Goal: Subscribe to service/newsletter

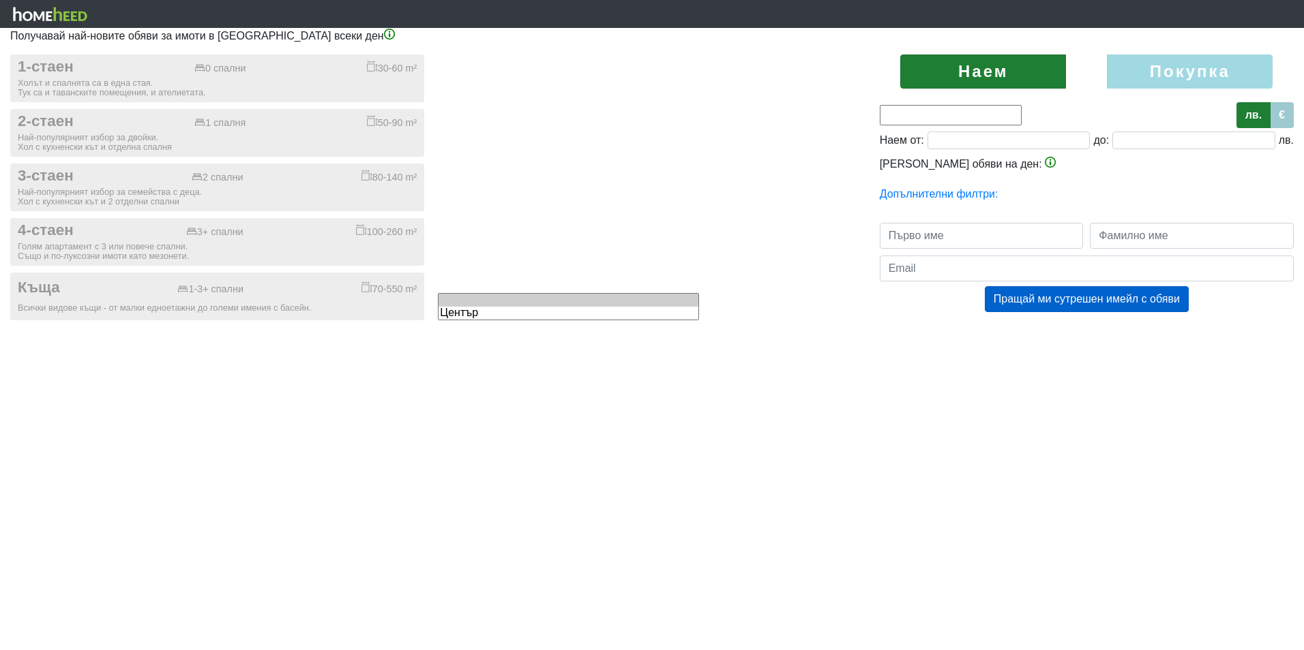
type input "0;3000"
type input "0"
type input "3000"
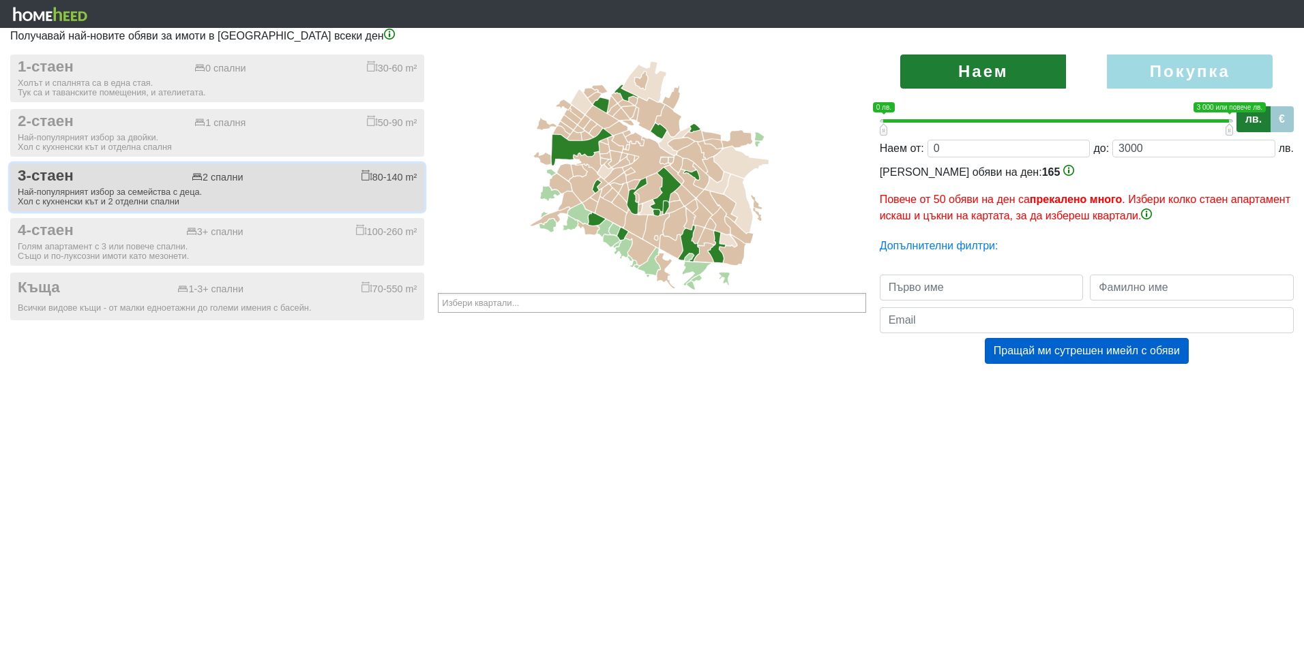
click at [268, 185] on button "3-стаен 2 спални 80-140 m² Най-популярният избор за семейства с деца. Хол с кух…" at bounding box center [217, 188] width 414 height 48
checkbox input "true"
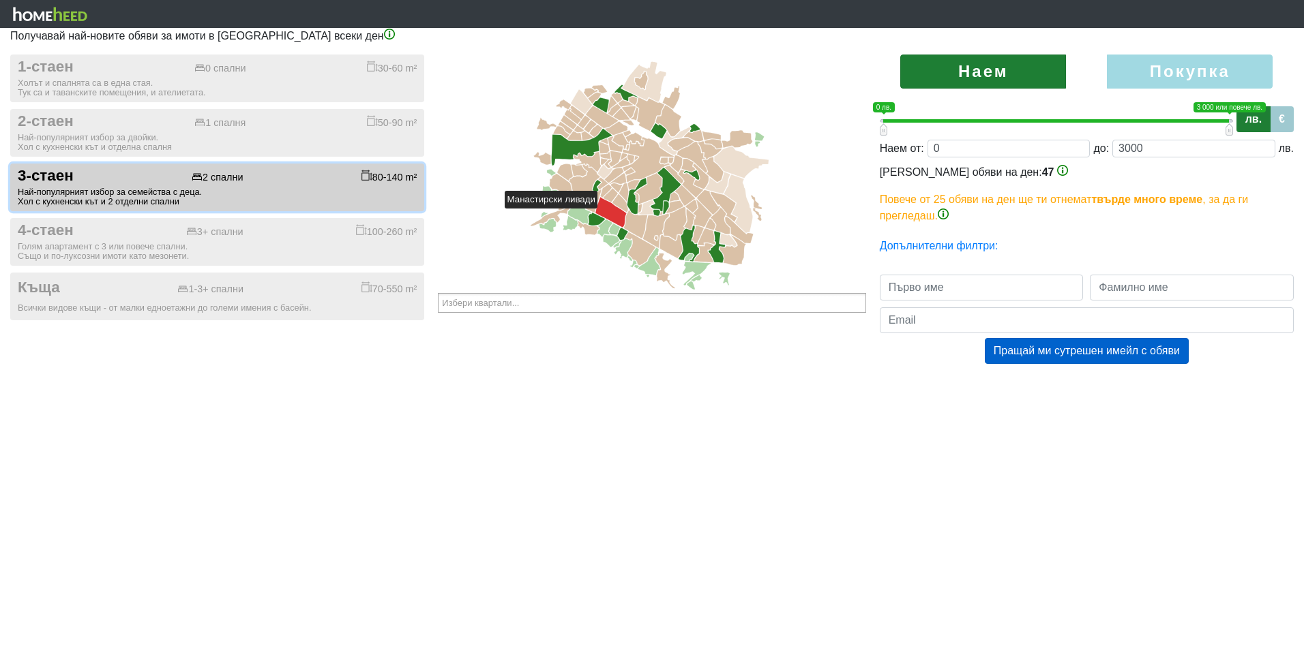
click at [603, 215] on icon at bounding box center [611, 212] width 31 height 31
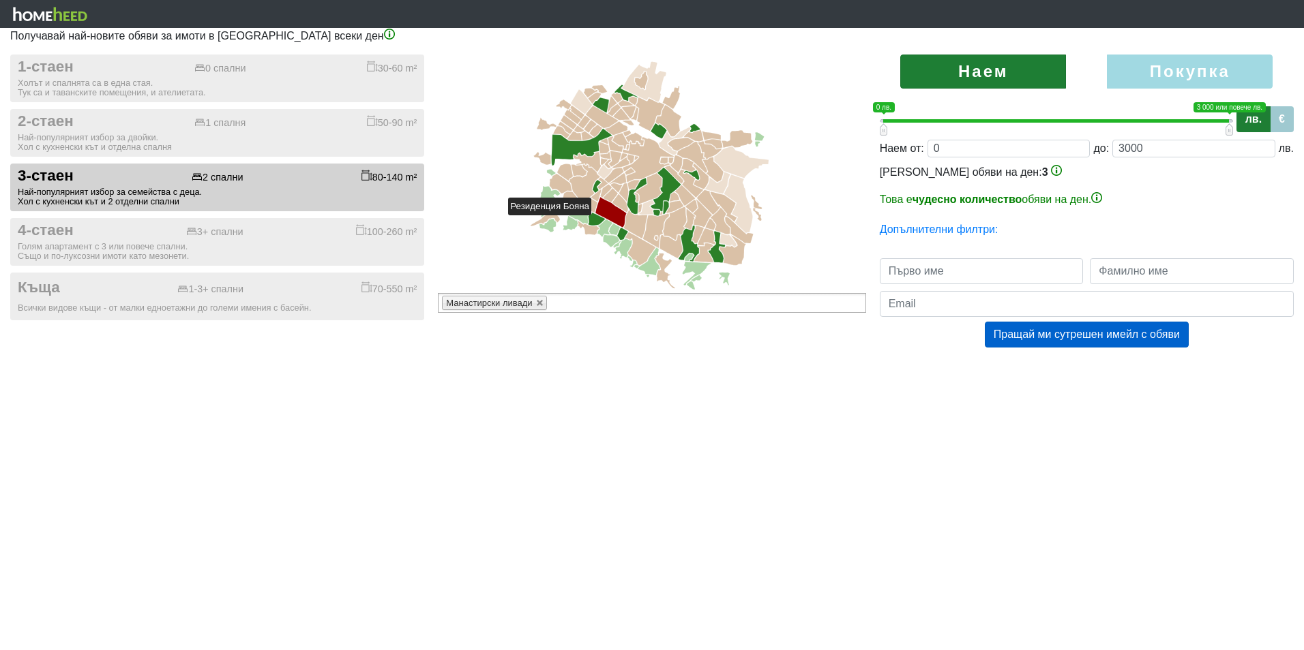
click at [597, 222] on icon at bounding box center [596, 219] width 17 height 13
click at [594, 223] on icon at bounding box center [596, 219] width 17 height 13
click at [595, 223] on icon at bounding box center [596, 219] width 17 height 13
click at [596, 223] on icon at bounding box center [596, 219] width 17 height 13
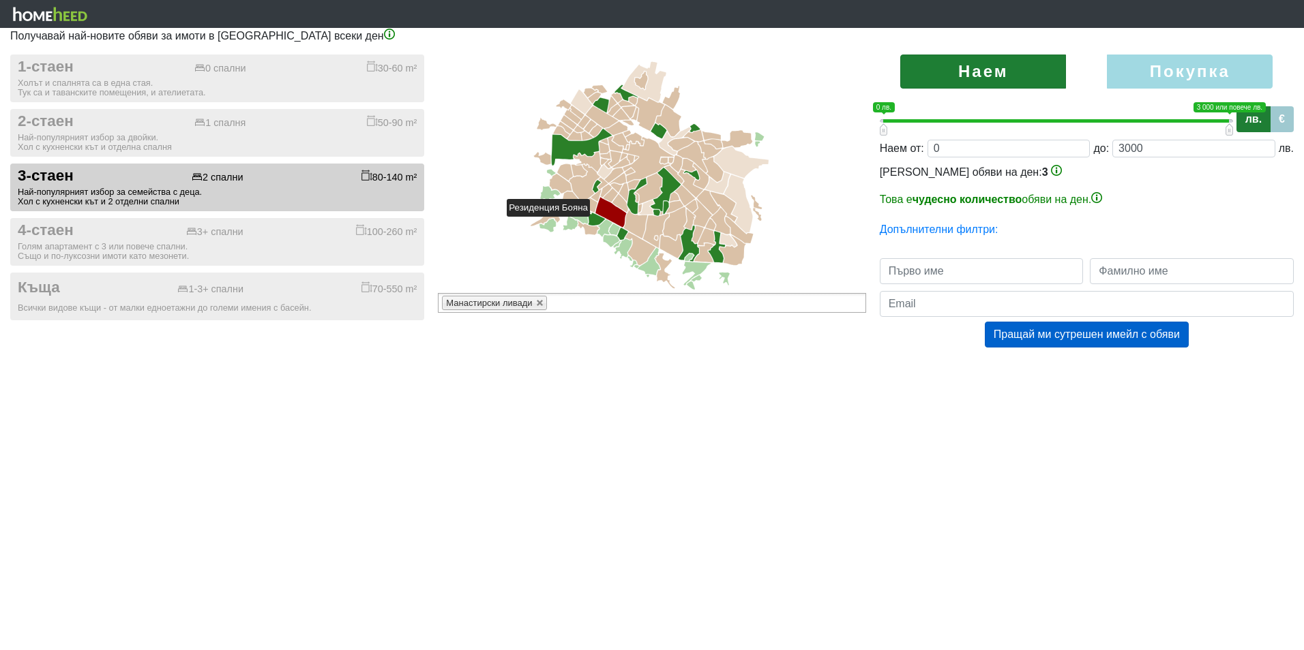
click at [596, 223] on icon at bounding box center [596, 219] width 17 height 13
click at [1194, 72] on label "Покупка" at bounding box center [1190, 72] width 166 height 34
radio input "true"
type input "0;2000000"
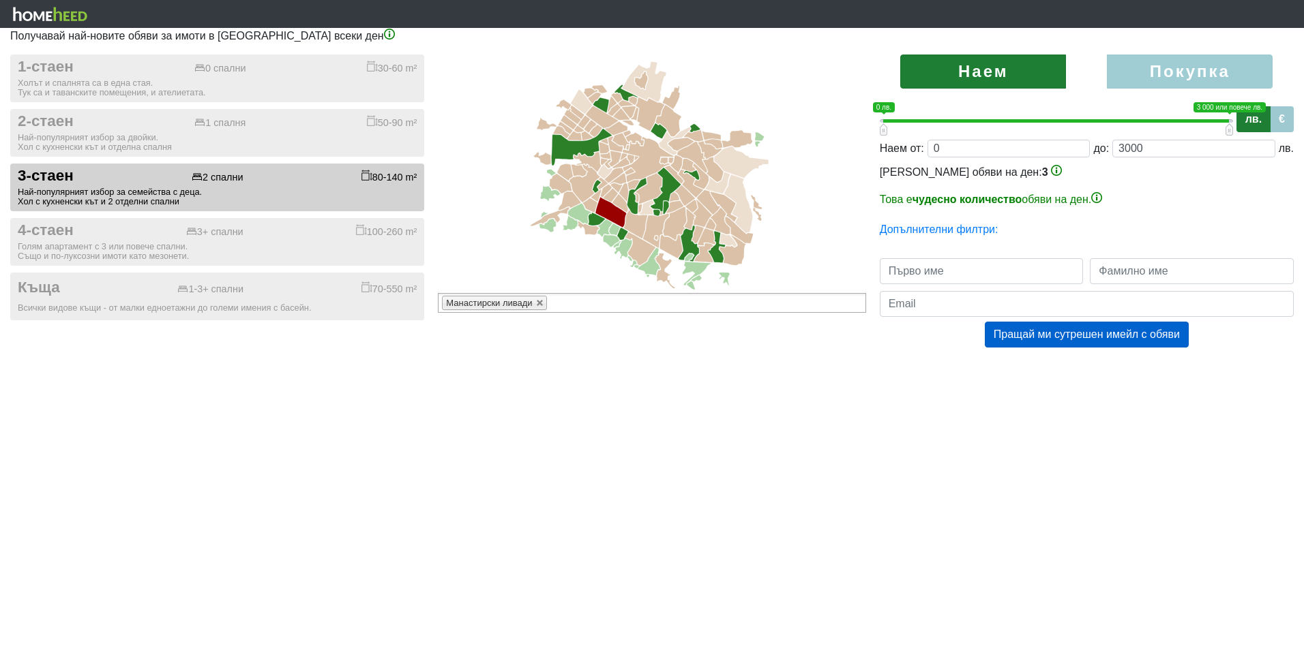
type input "2000000"
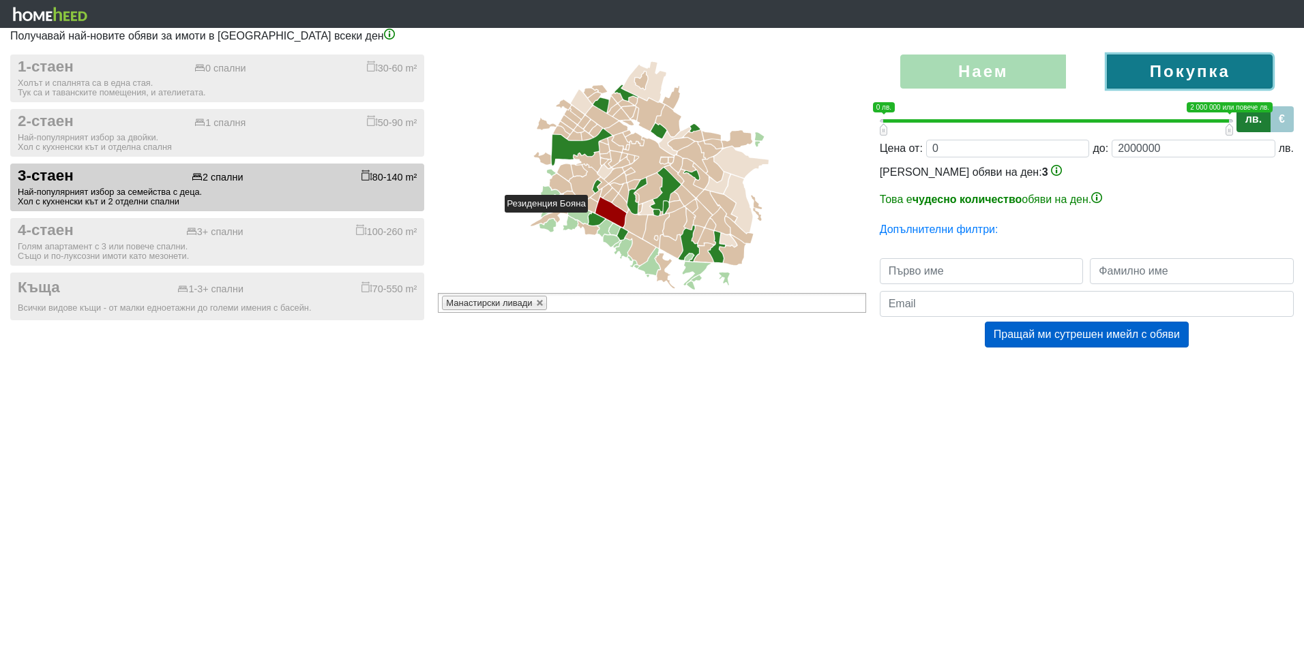
click at [594, 218] on icon at bounding box center [596, 219] width 17 height 13
click at [594, 231] on icon at bounding box center [588, 228] width 21 height 14
click at [595, 220] on icon at bounding box center [596, 219] width 17 height 13
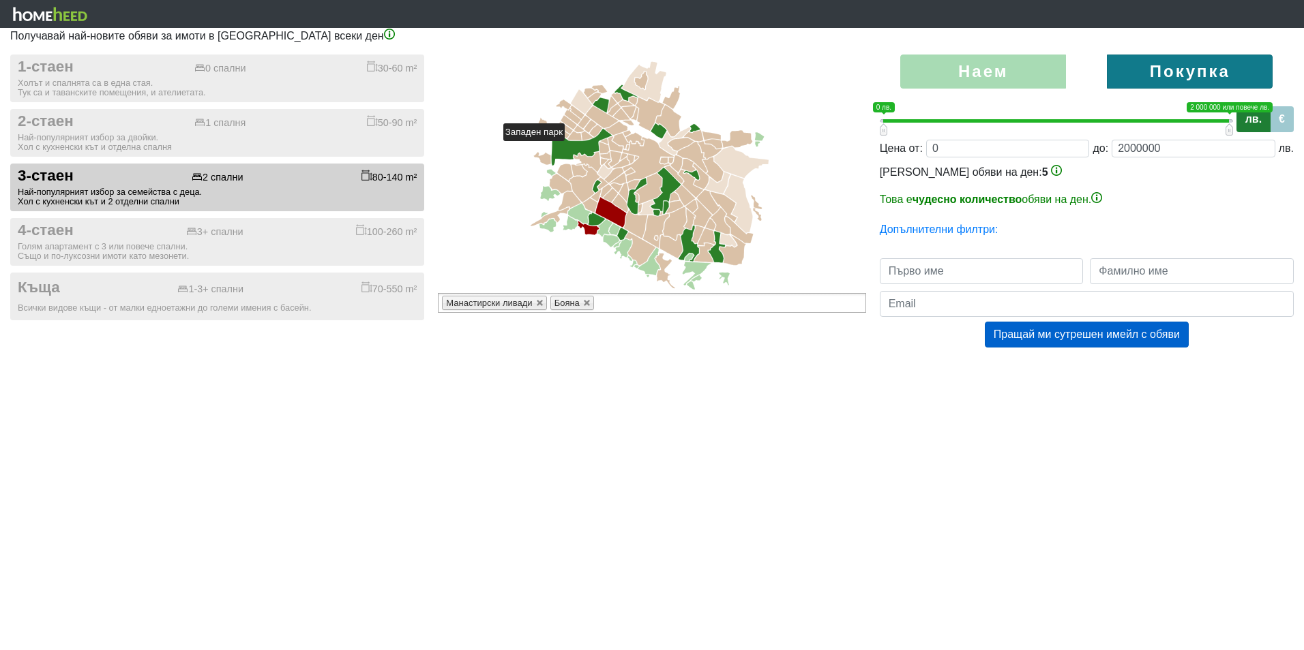
click at [571, 147] on icon at bounding box center [582, 147] width 61 height 37
click at [630, 221] on icon at bounding box center [636, 224] width 24 height 29
click at [648, 203] on icon at bounding box center [646, 207] width 16 height 14
click at [640, 208] on icon at bounding box center [639, 208] width 3 height 9
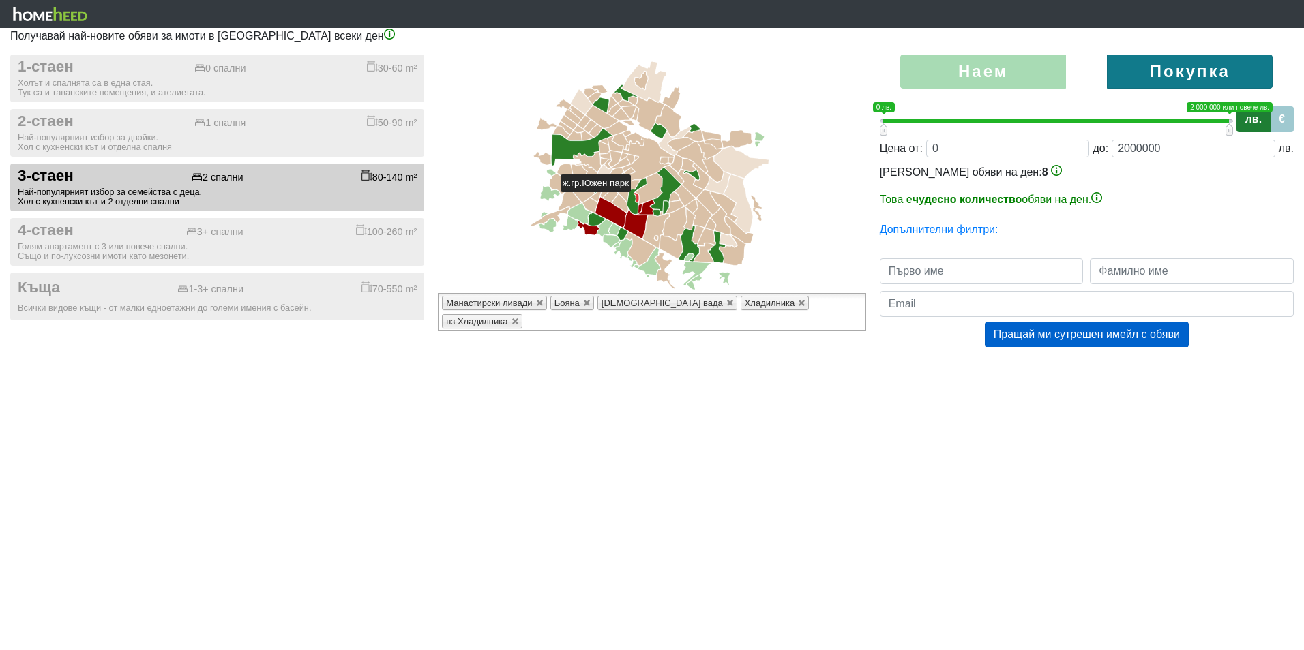
click at [637, 198] on icon at bounding box center [637, 197] width 4 height 9
click at [650, 192] on icon at bounding box center [648, 188] width 27 height 31
click at [622, 193] on icon at bounding box center [624, 192] width 10 height 18
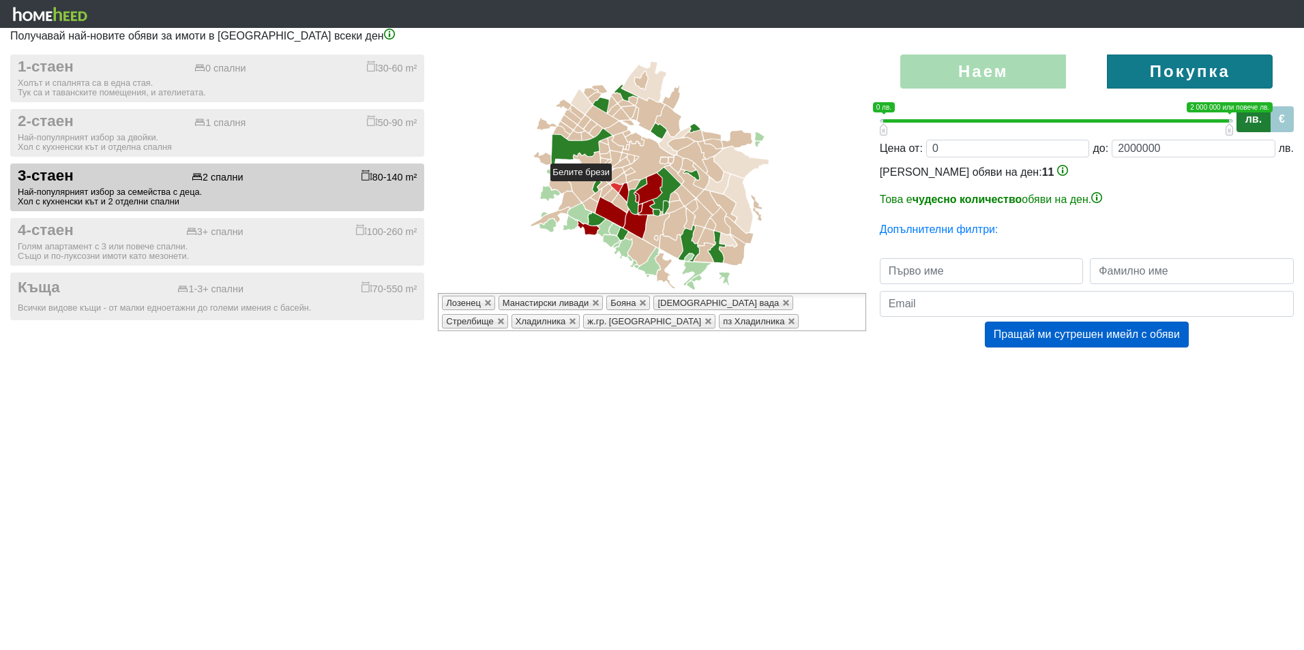
click at [618, 188] on icon at bounding box center [617, 188] width 12 height 10
click at [612, 194] on icon at bounding box center [610, 195] width 15 height 14
click at [608, 188] on icon at bounding box center [607, 190] width 12 height 13
click at [623, 200] on icon at bounding box center [620, 203] width 16 height 18
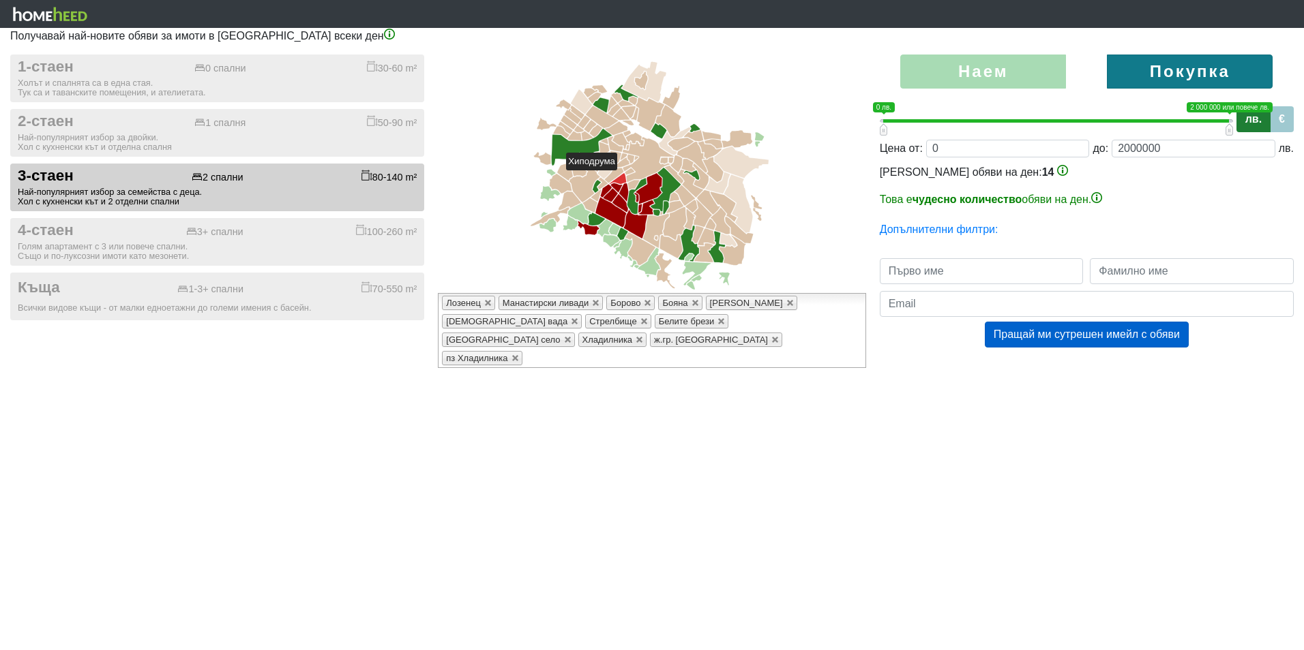
click at [623, 177] on icon at bounding box center [618, 178] width 17 height 11
click at [631, 185] on icon at bounding box center [634, 185] width 12 height 10
click at [1195, 64] on label "Покупка" at bounding box center [1190, 72] width 166 height 34
drag, startPoint x: 938, startPoint y: 199, endPoint x: 1086, endPoint y: 195, distance: 148.7
click at [1086, 195] on p "Това е чудесно количество обяви на ден." at bounding box center [1087, 200] width 414 height 16
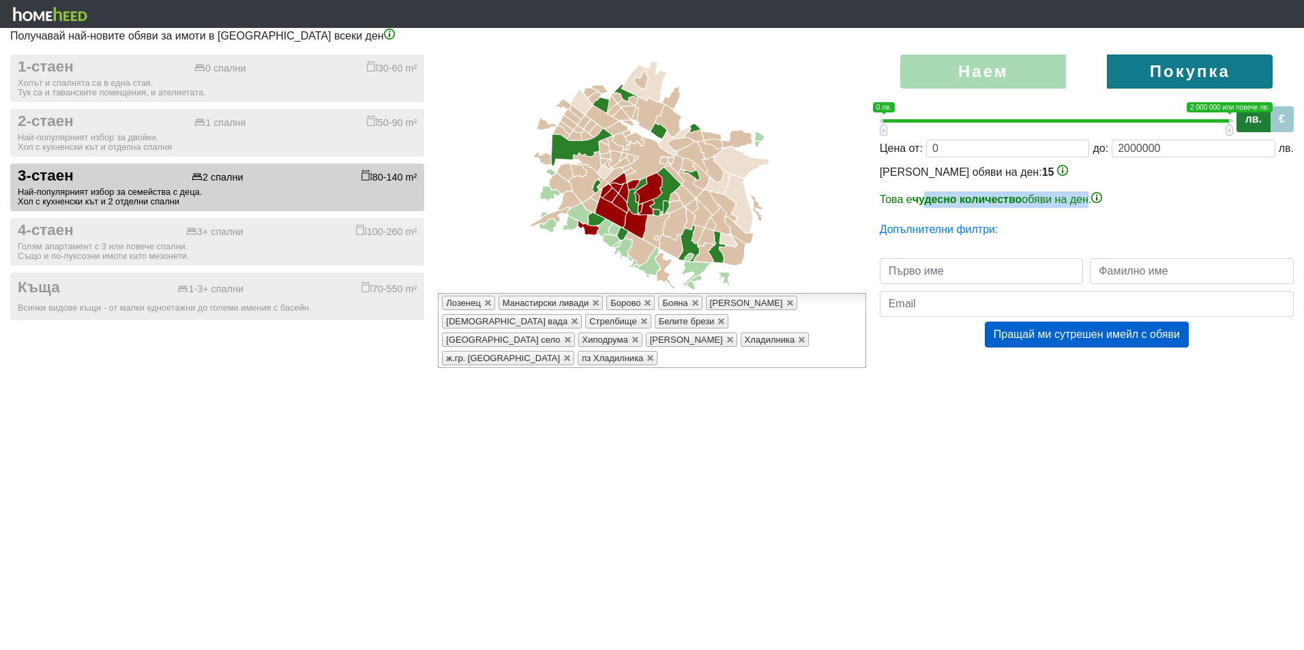
click at [1086, 195] on p "Това е чудесно количество обяви на ден." at bounding box center [1087, 200] width 414 height 16
click at [1140, 147] on input "2000000" at bounding box center [1193, 149] width 164 height 18
click at [1128, 149] on input "2000000" at bounding box center [1193, 149] width 164 height 18
click at [1126, 151] on input "2000000" at bounding box center [1193, 149] width 164 height 18
click at [1137, 202] on p "Това е чудесно количество обяви на ден." at bounding box center [1087, 200] width 414 height 16
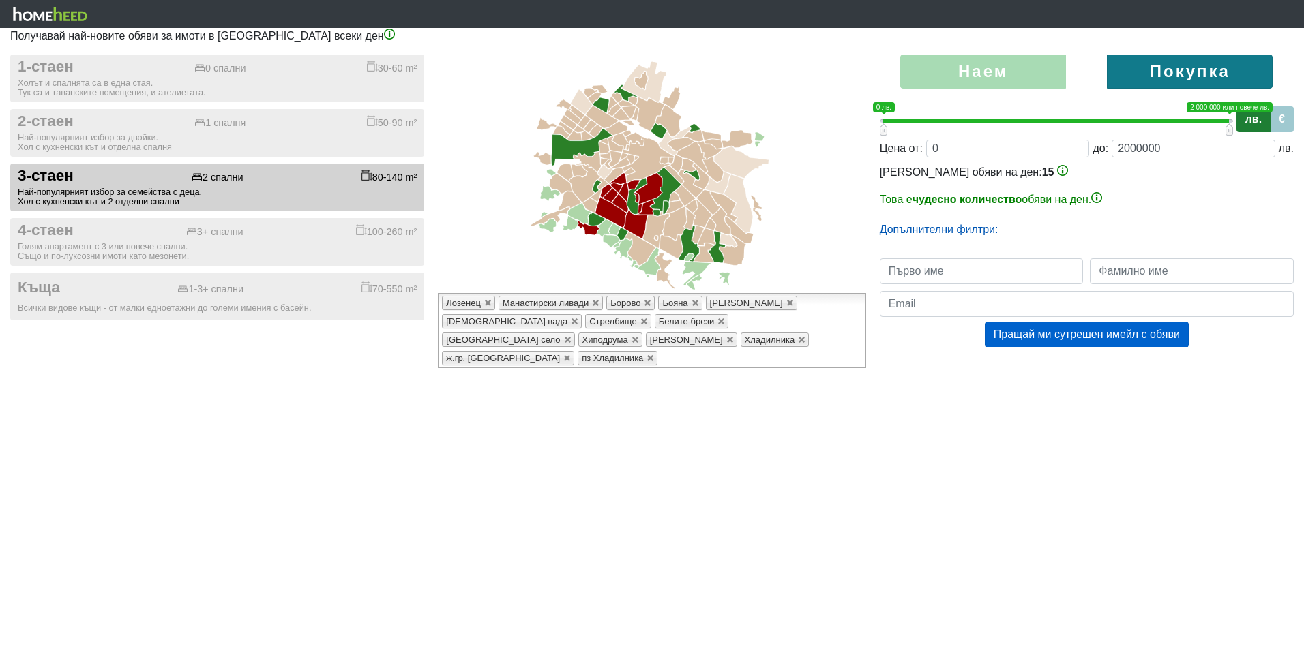
click at [943, 230] on link "Допълнителни филтри:" at bounding box center [939, 230] width 119 height 12
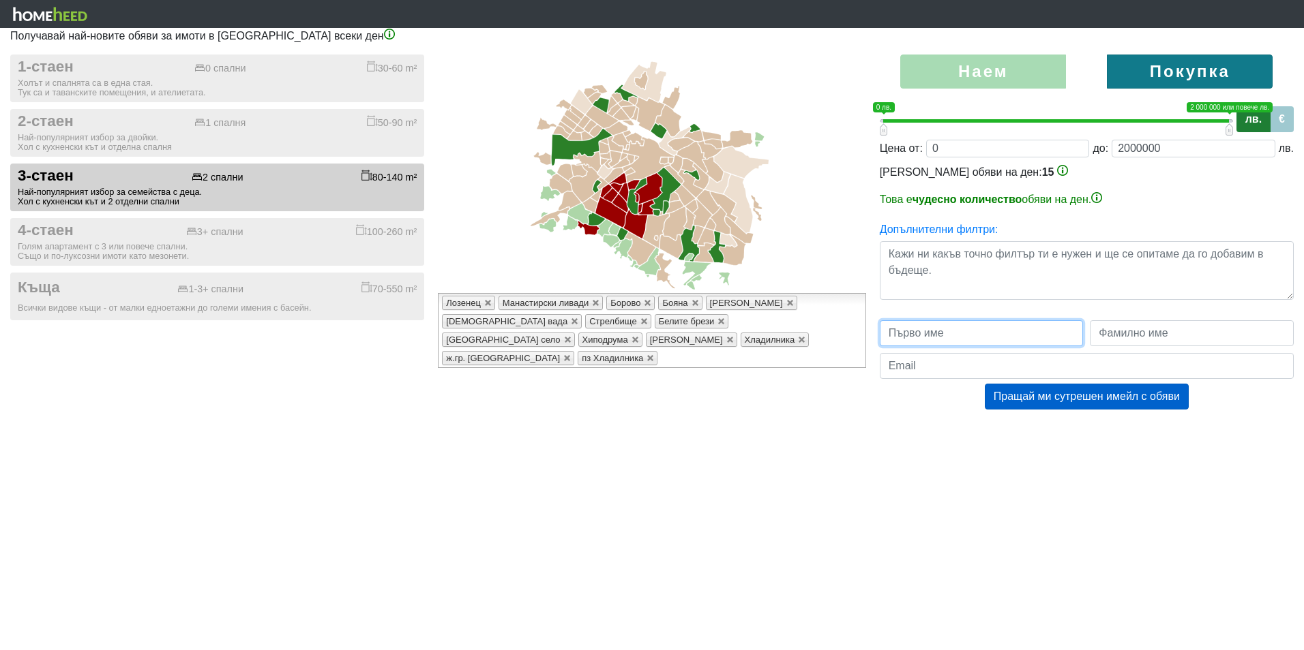
drag, startPoint x: 1004, startPoint y: 335, endPoint x: 1010, endPoint y: 331, distance: 7.2
click at [1004, 335] on input "text" at bounding box center [982, 333] width 204 height 26
type input "Никол"
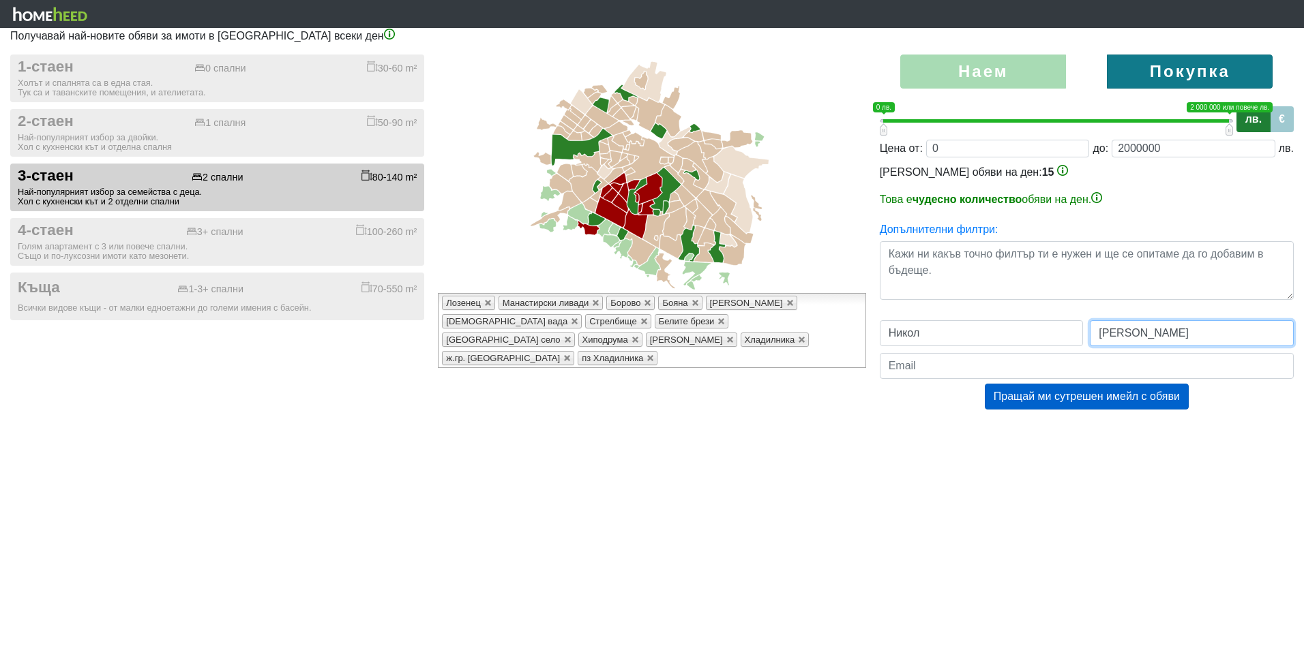
type input "[PERSON_NAME]"
type input "[PERSON_NAME][EMAIL_ADDRESS][DOMAIN_NAME]"
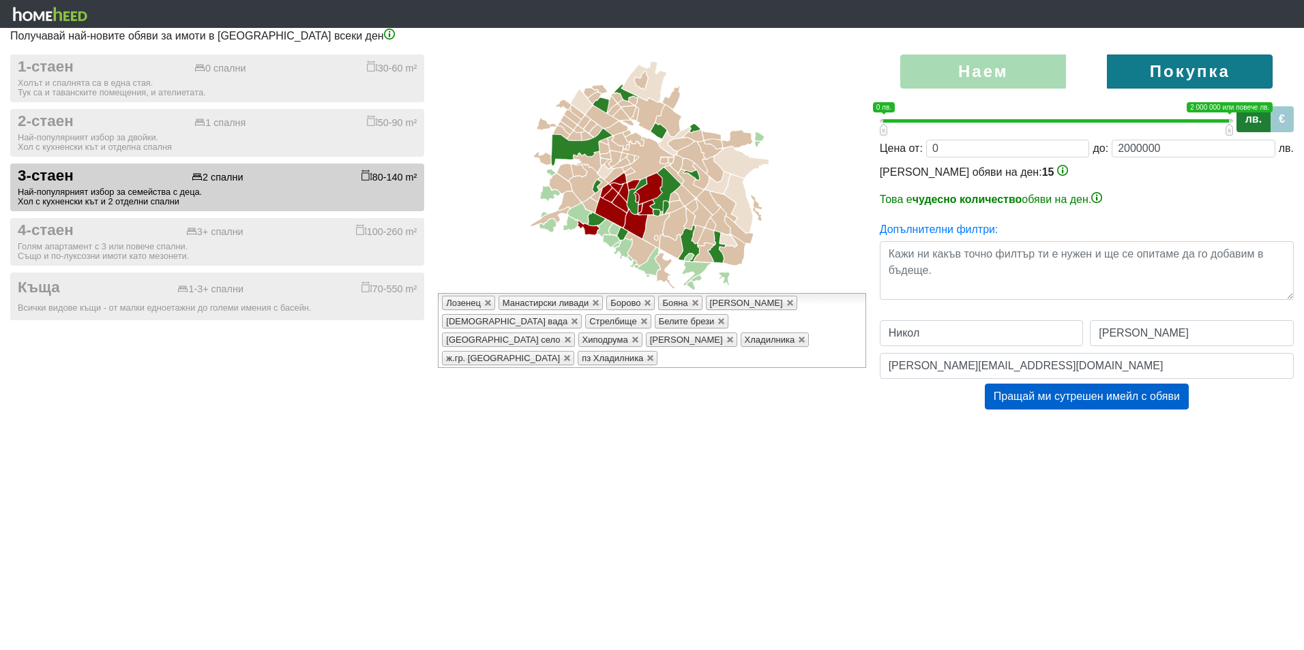
drag, startPoint x: 1131, startPoint y: 73, endPoint x: 1131, endPoint y: 63, distance: 9.6
click at [1131, 72] on label "Покупка" at bounding box center [1190, 72] width 166 height 34
type input "20000;2000000"
type input "20000"
type input "60000;2000000"
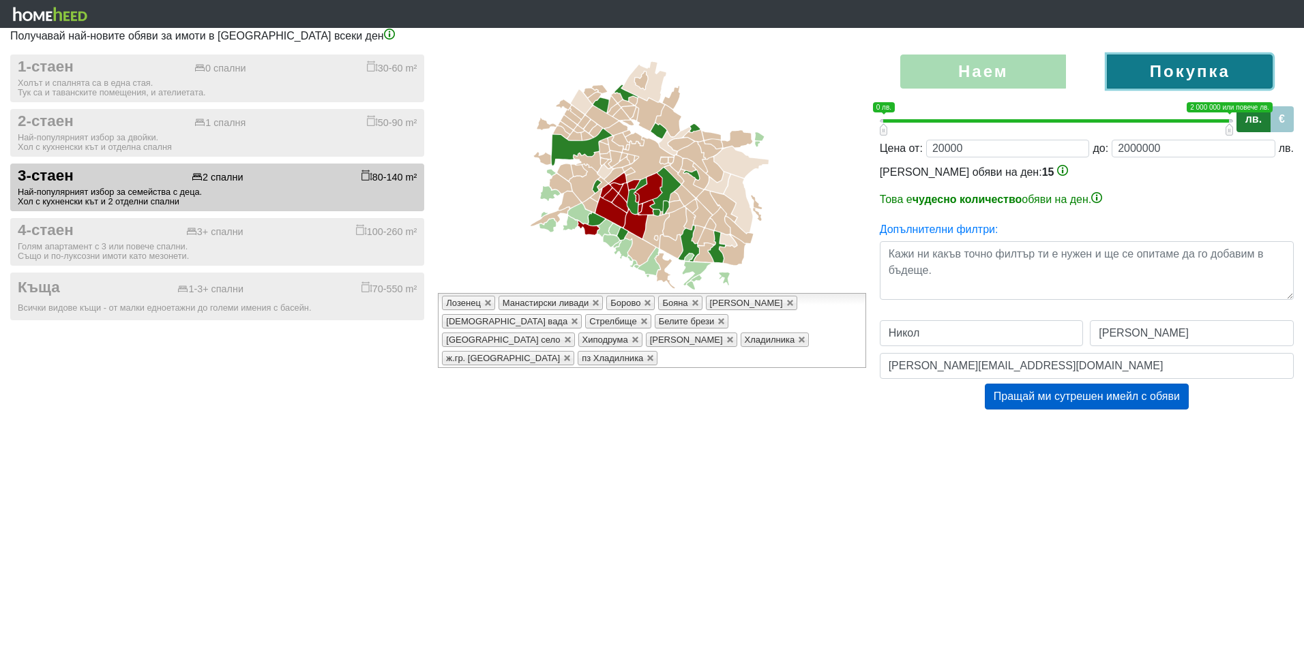
type input "60000"
type input "100000;2000000"
type input "100000"
type input "160000;2000000"
type input "160000"
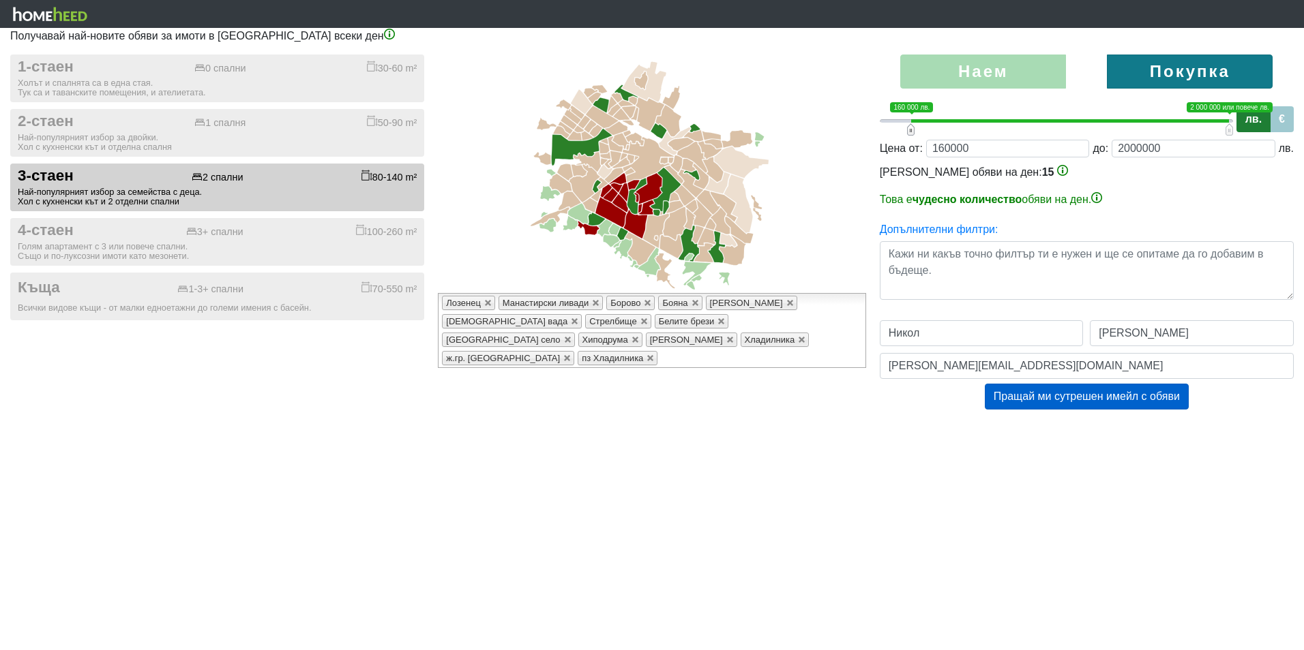
type input "280000;2000000"
type input "280000"
type input "460000;2000000"
type input "460000"
type input "680000;2000000"
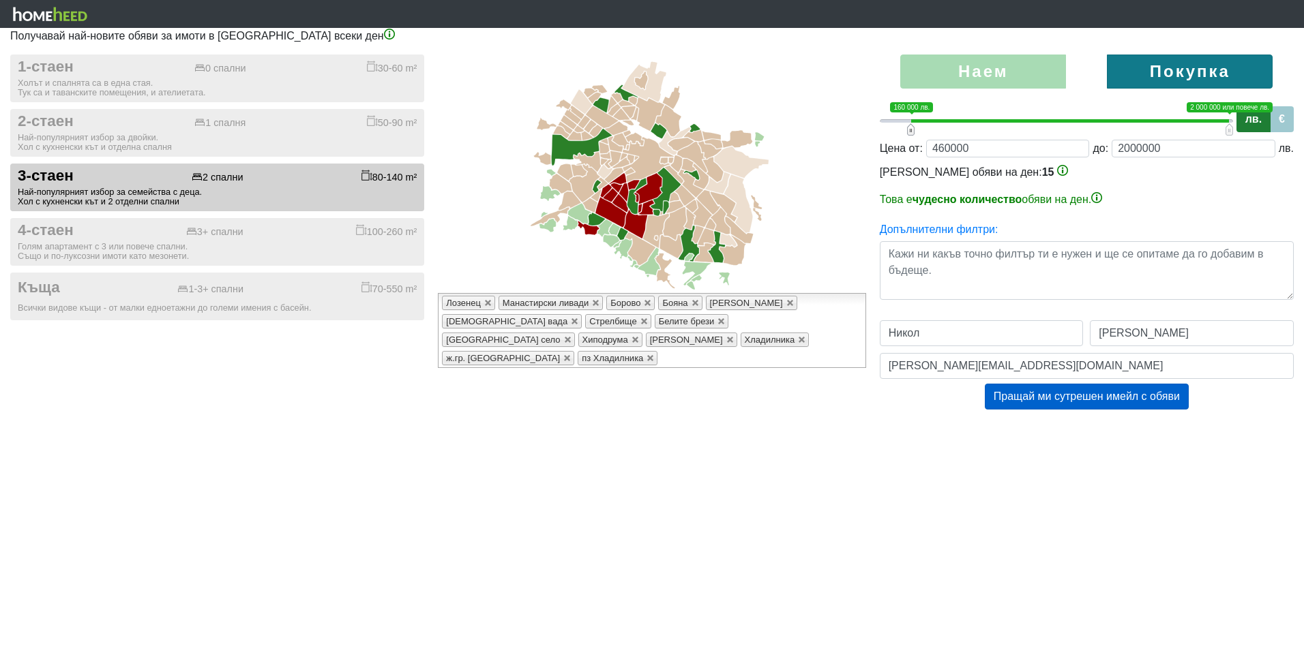
type input "680000"
type input "900000;2000000"
type input "900000"
type input "1080000;2000000"
type input "1080000"
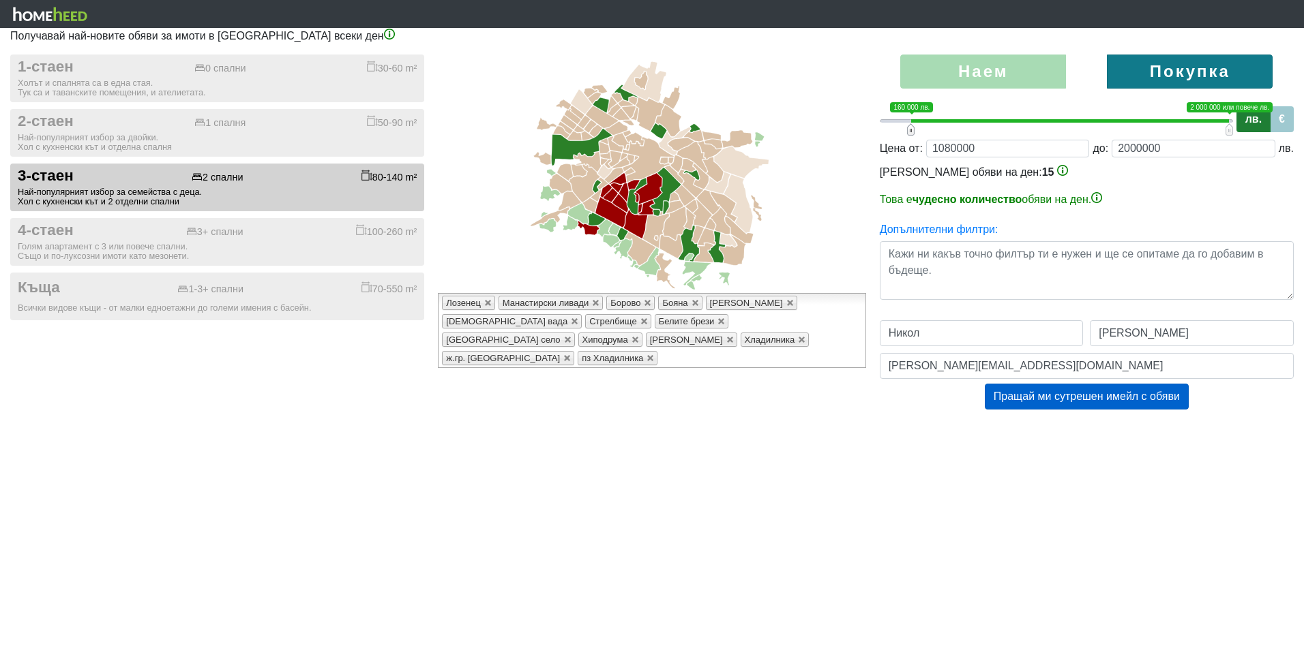
type input "1240000;2000000"
type input "1240000"
type input "1340000;2000000"
type input "1340000"
type input "1440000;2000000"
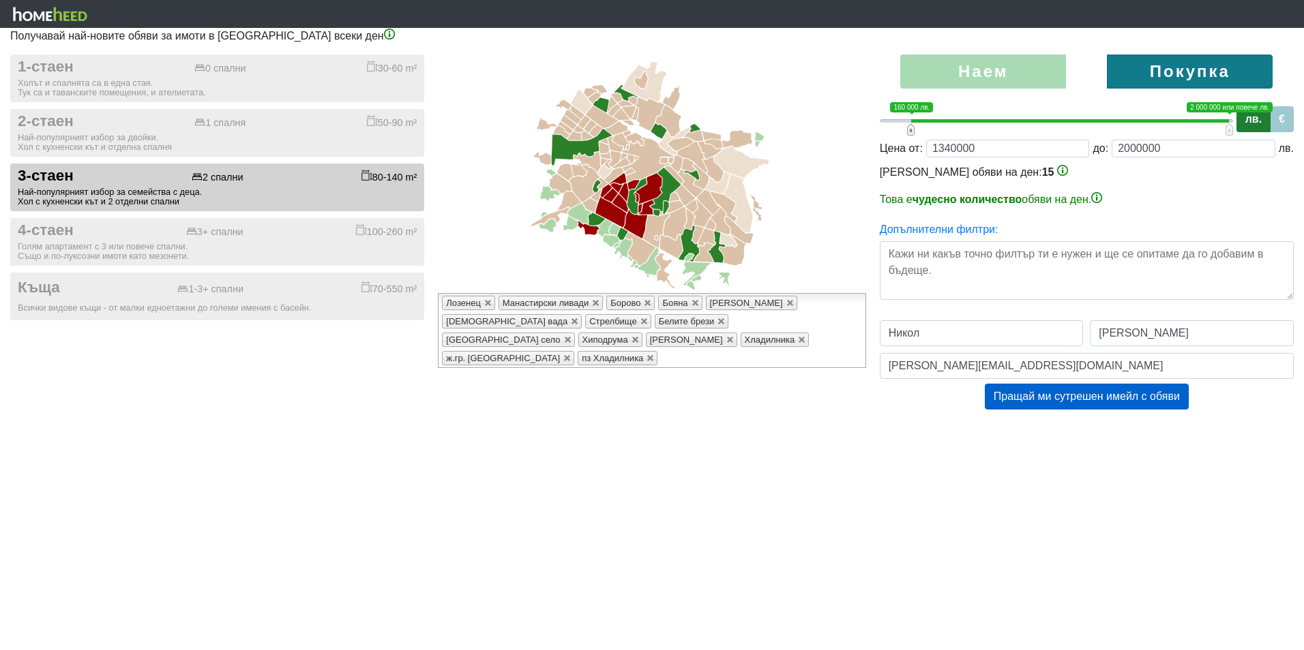
type input "1440000"
type input "1500000;2000000"
type input "1500000"
type input "1560000;2000000"
type input "1560000"
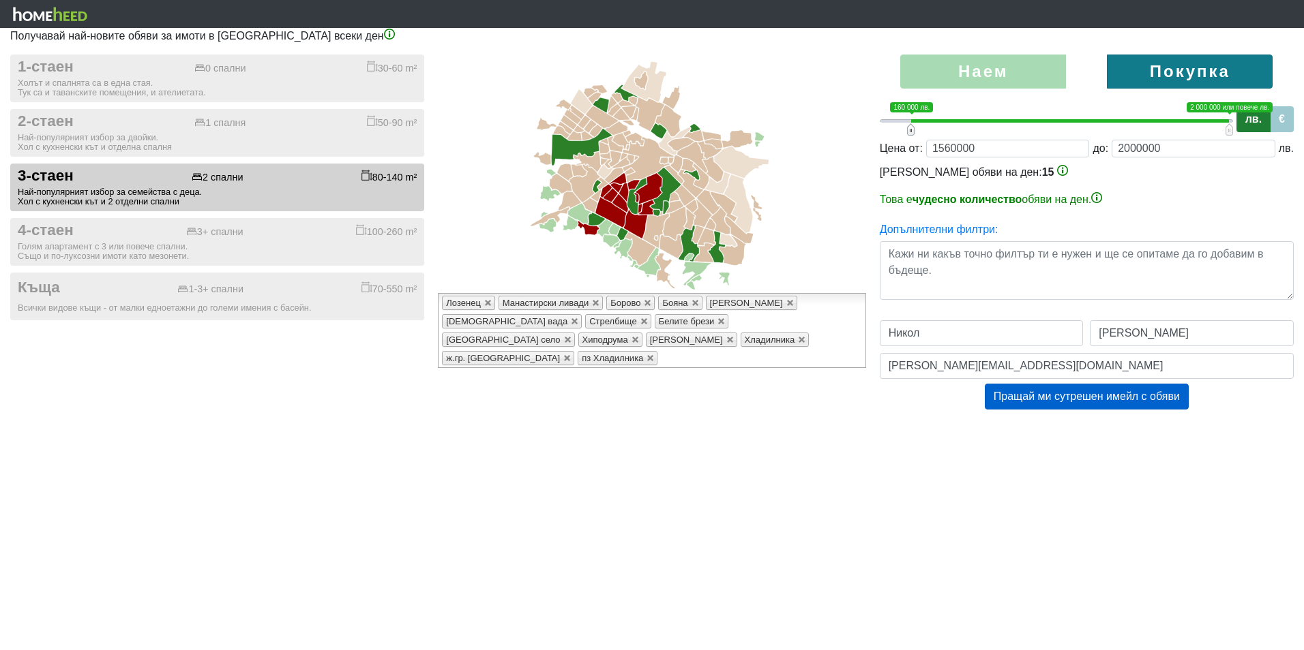
type input "1600000;2000000"
type input "1600000"
type input "1620000;2000000"
type input "1620000"
type input "1640000;2000000"
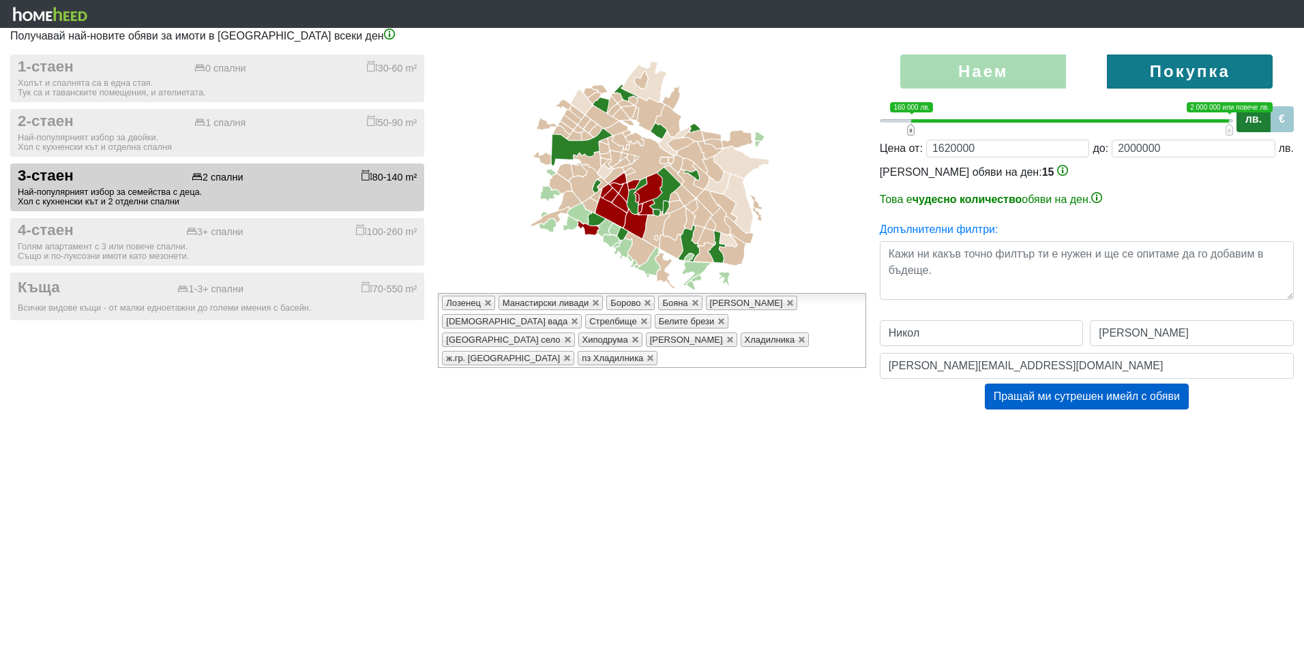
type input "1640000"
type input "1660000;2000000"
type input "1660000"
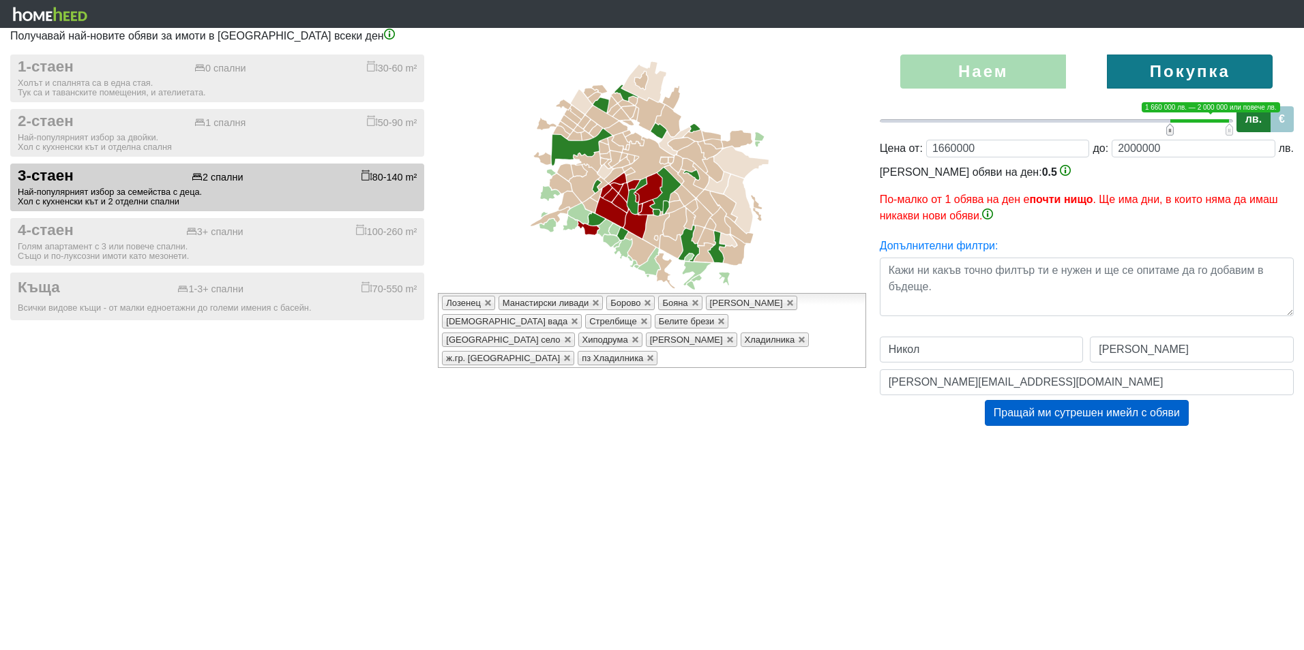
type input "1680000;2000000"
type input "1680000"
type input "1660000;2000000"
type input "1660000"
type input "1640000;2000000"
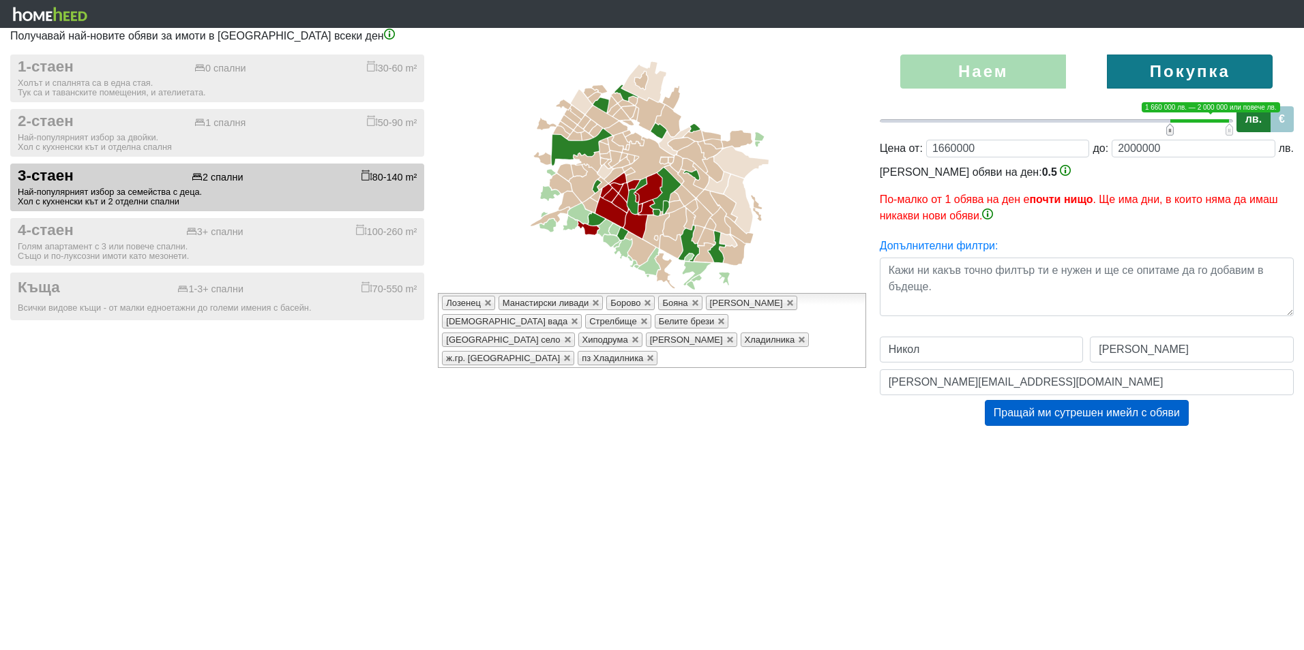
type input "1640000"
type input "1620000;2000000"
type input "1620000"
type input "1600000;2000000"
type input "1600000"
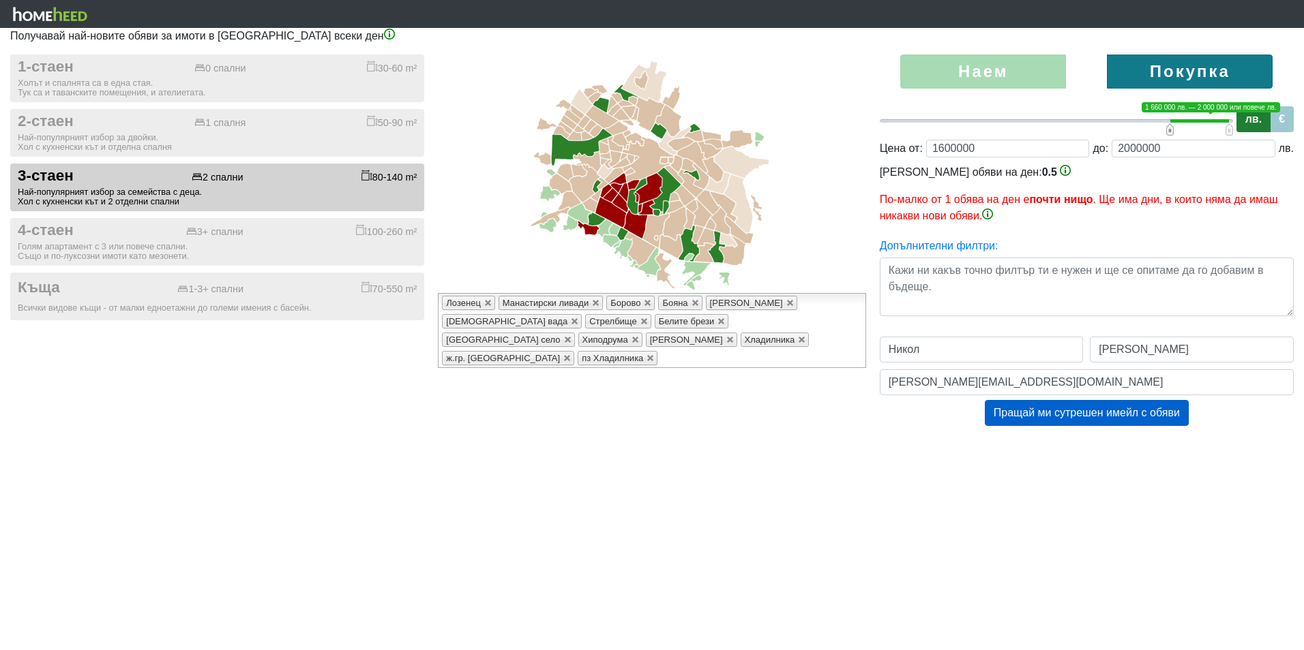
type input "1580000;2000000"
type input "1580000"
type input "1560000;2000000"
type input "1560000"
type input "1540000;2000000"
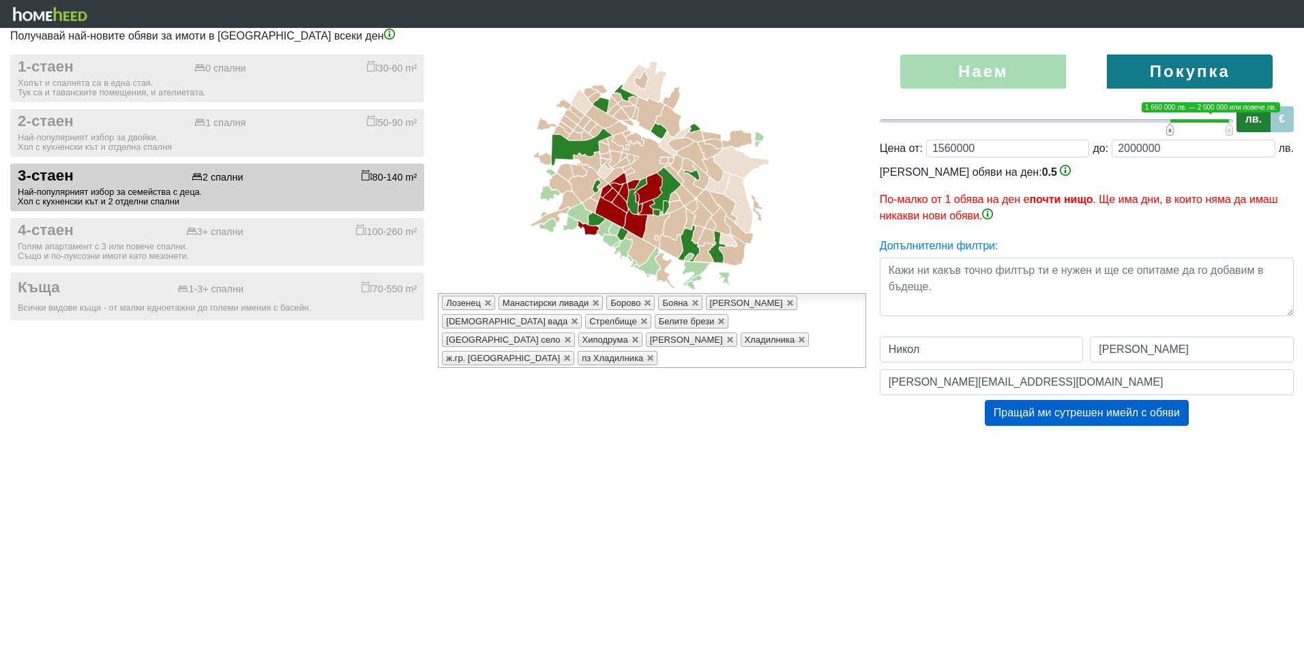
type input "1540000"
type input "1520000;2000000"
type input "1520000"
type input "1500000;2000000"
type input "1500000"
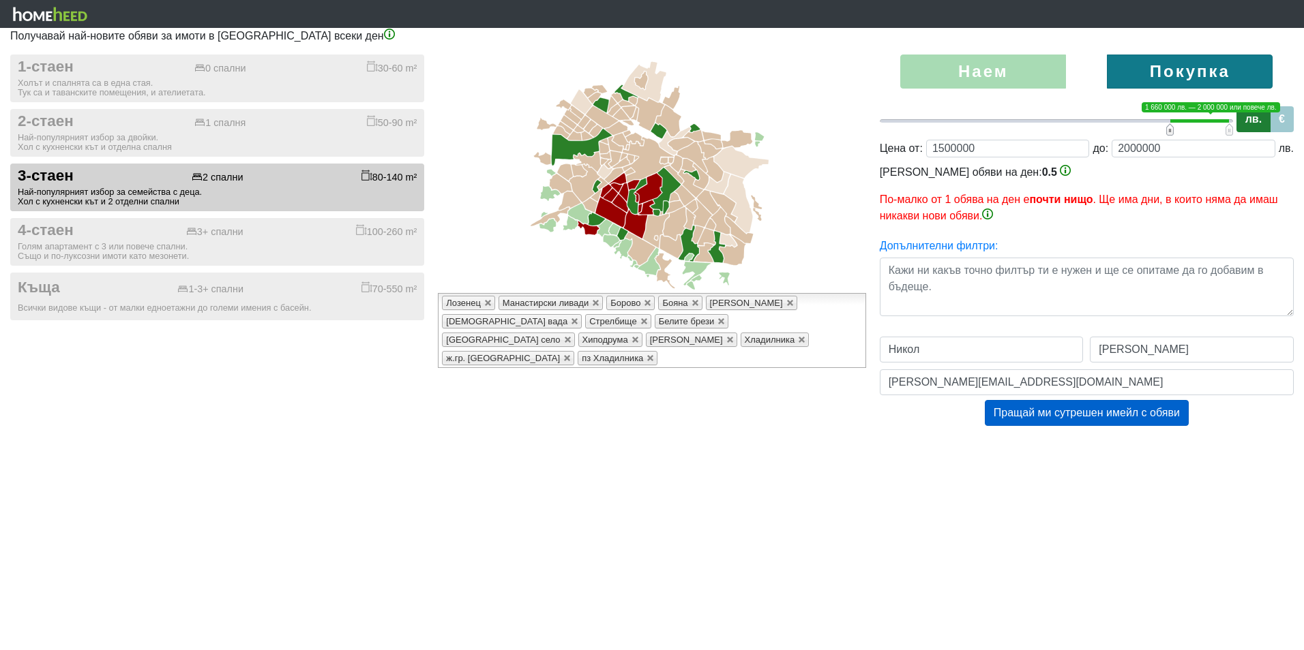
type input "1480000;2000000"
type input "1480000"
type input "1460000;2000000"
type input "1460000"
type input "1440000;2000000"
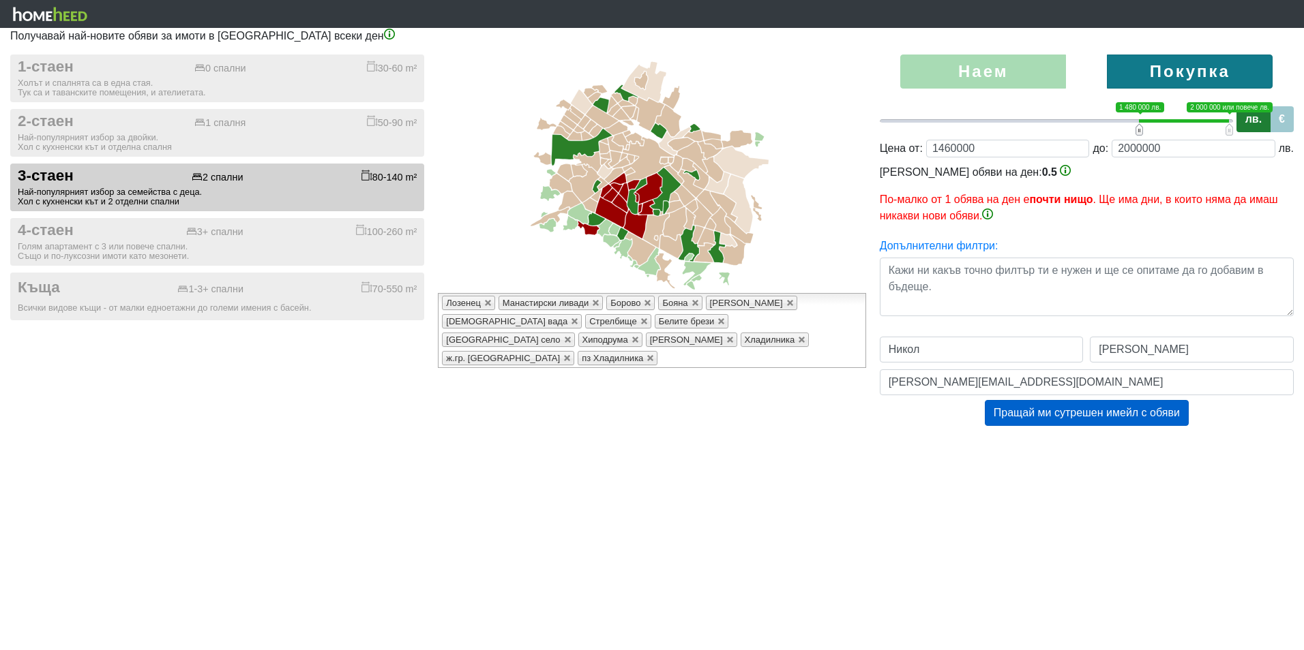
type input "1440000"
type input "1420000;2000000"
type input "1420000"
type input "1400000;2000000"
type input "1400000"
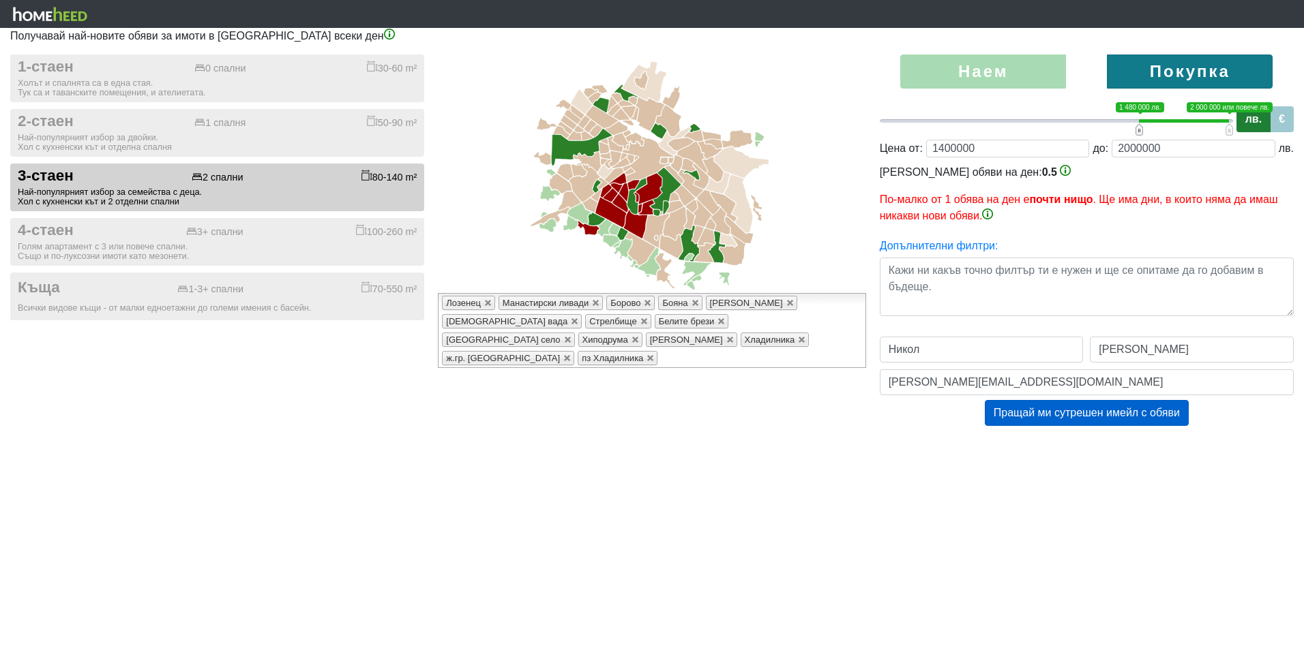
type input "1380000;2000000"
type input "1380000"
type input "1360000;2000000"
type input "1360000"
type input "1320000;2000000"
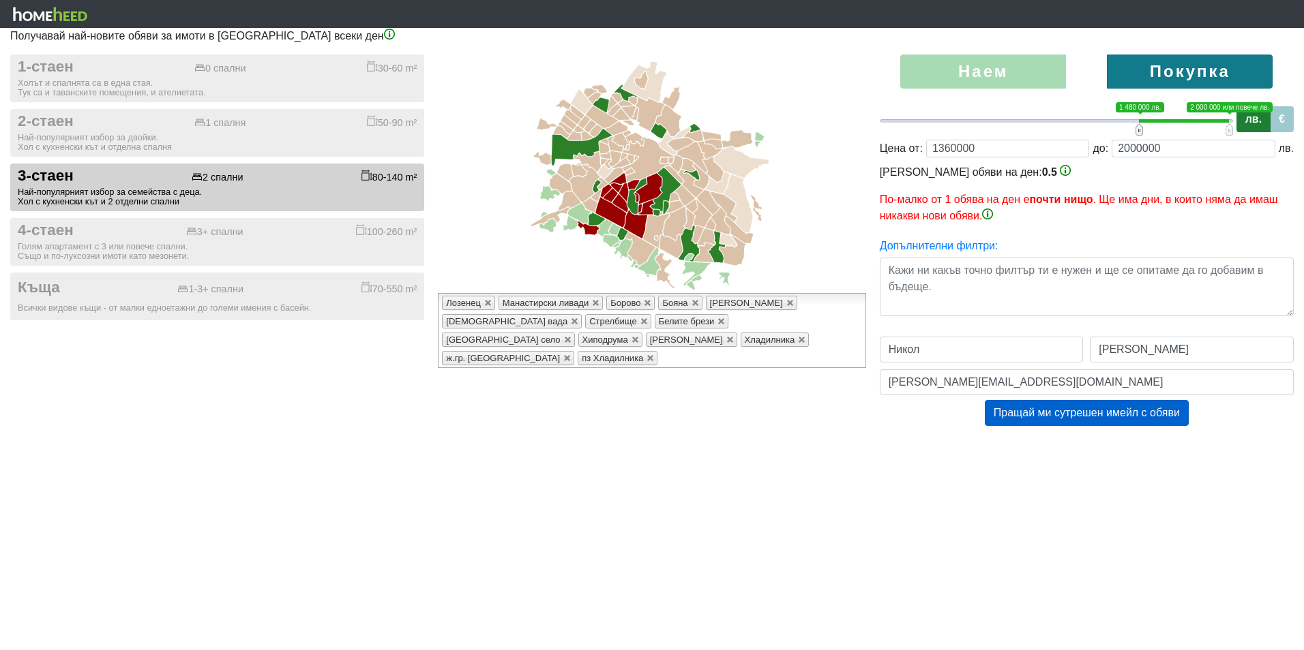
type input "1320000"
type input "1300000;2000000"
type input "1300000"
type input "1280000;2000000"
type input "1280000"
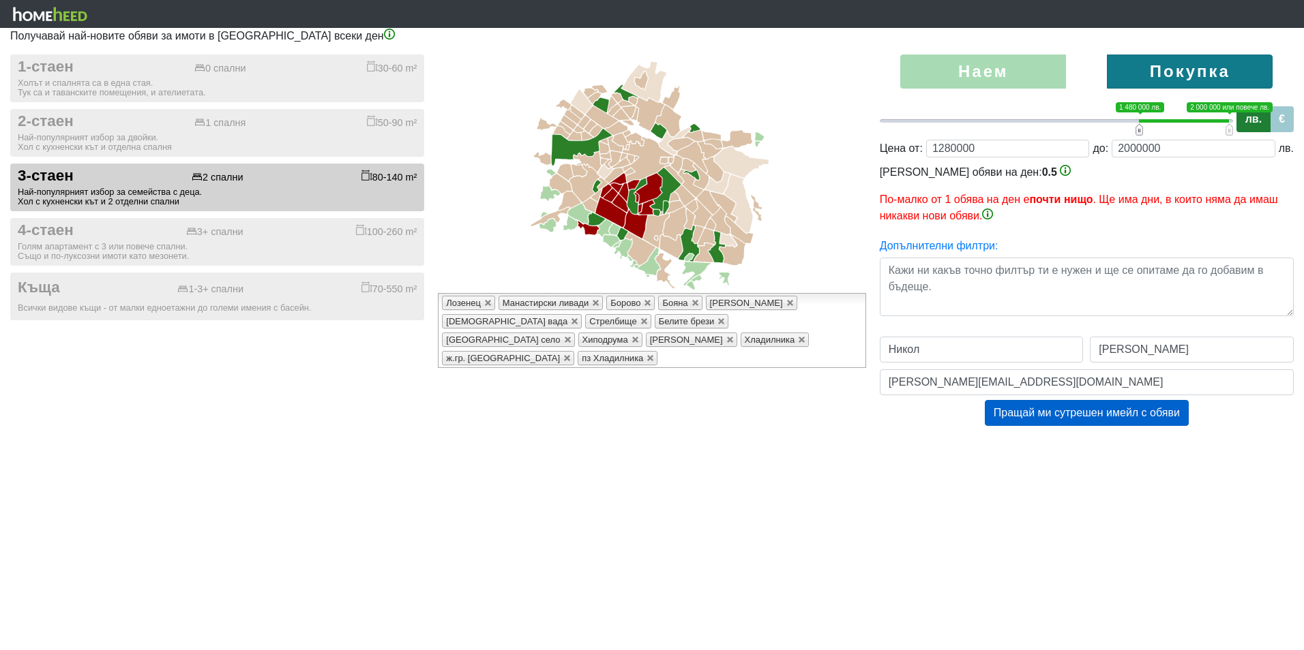
type input "1240000;2000000"
type input "1240000"
type input "1200000;2000000"
type input "1200000"
type input "1180000;2000000"
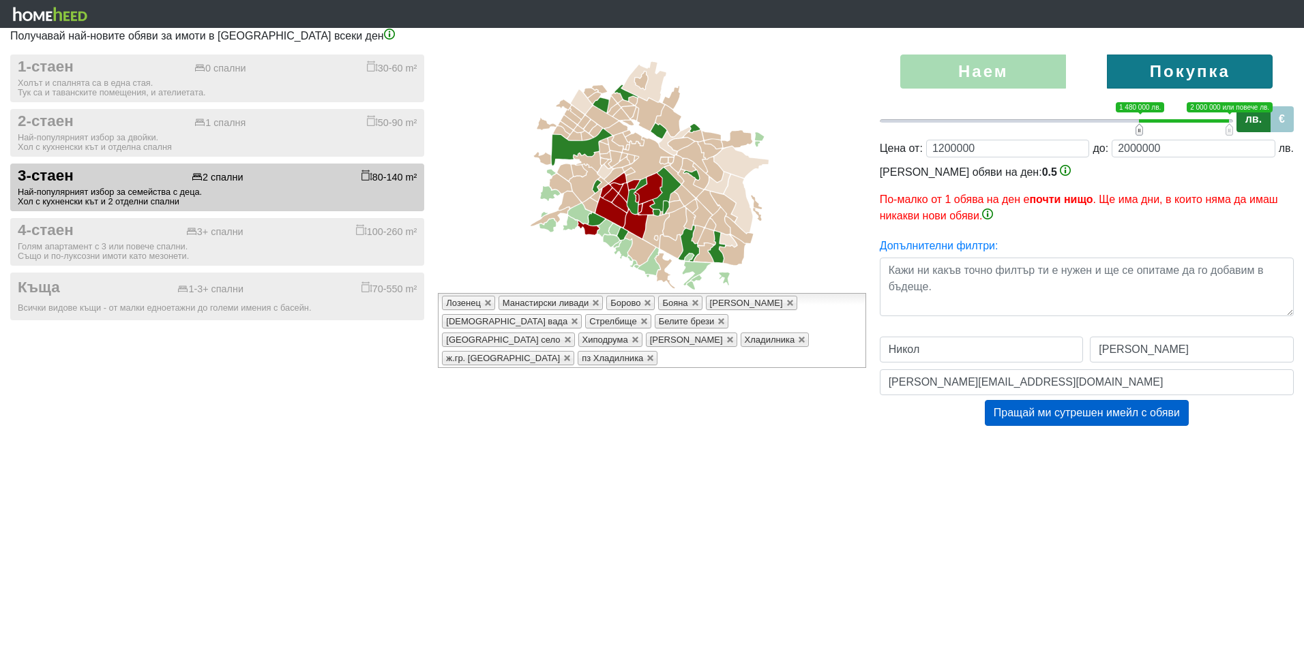
type input "1180000"
type input "1160000;2000000"
type input "1160000"
type input "1140000;2000000"
type input "1140000"
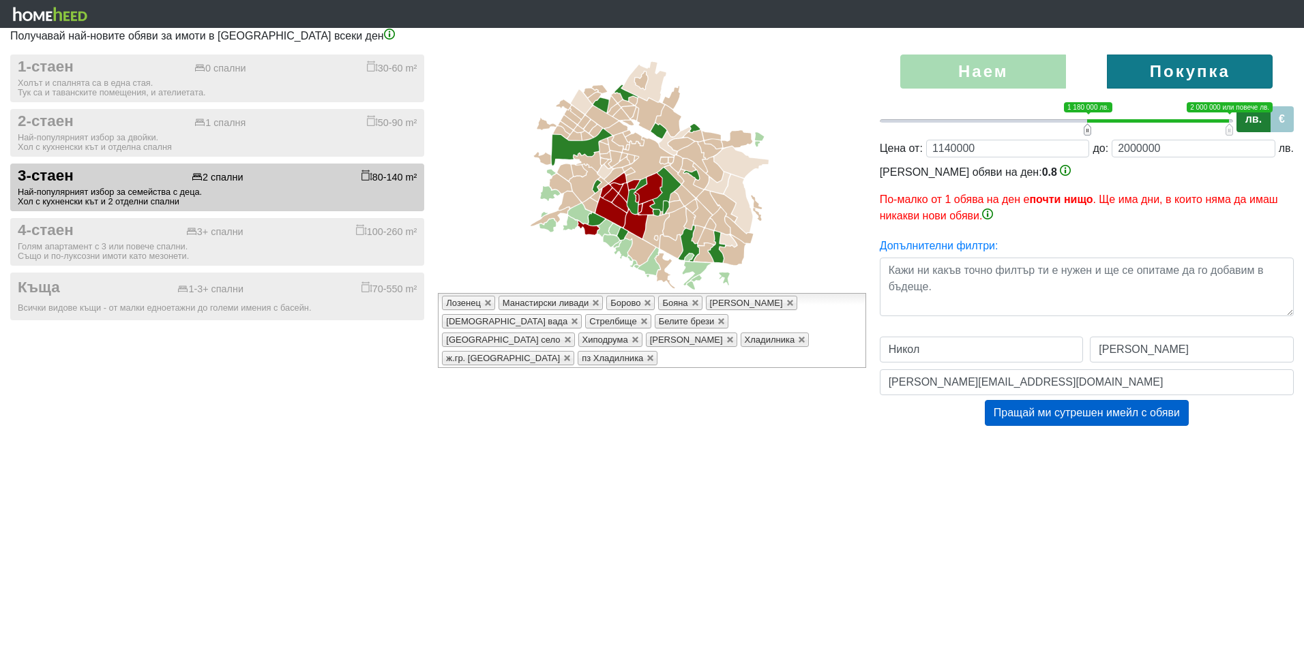
type input "1120000;2000000"
type input "1120000"
type input "1100000;2000000"
type input "1100000"
type input "1060000;2000000"
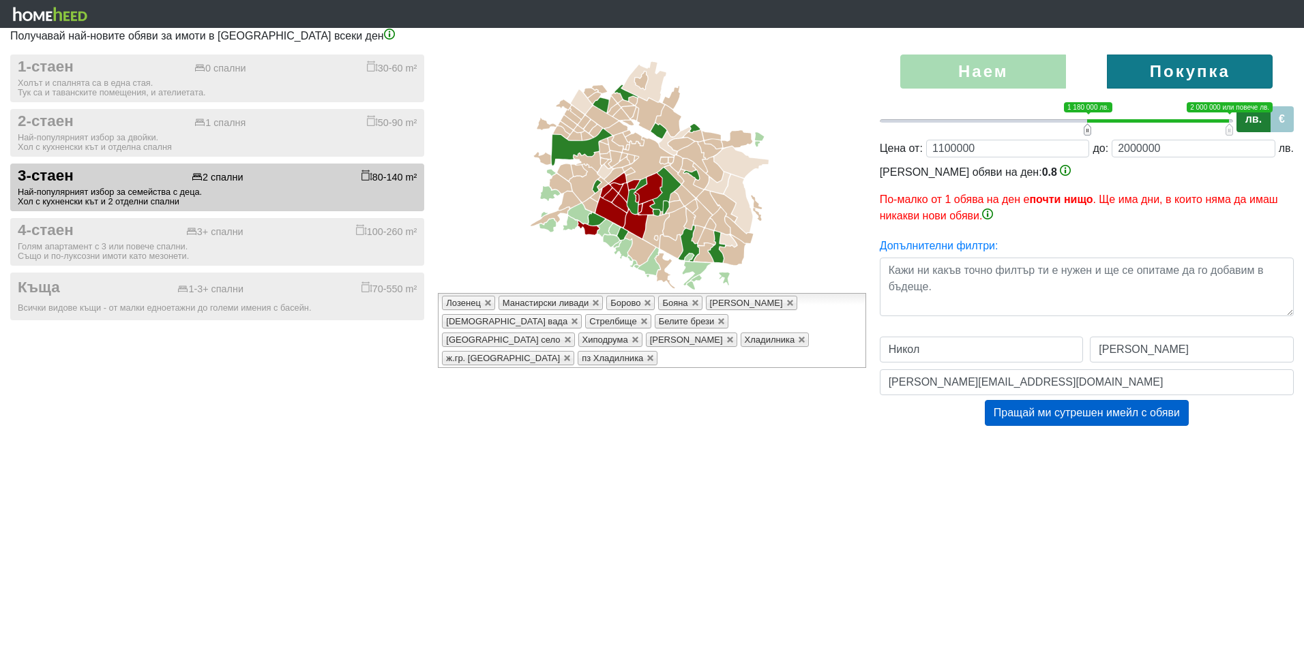
type input "1060000"
type input "1020000;2000000"
type input "1020000"
type input "1000000;2000000"
type input "1000000"
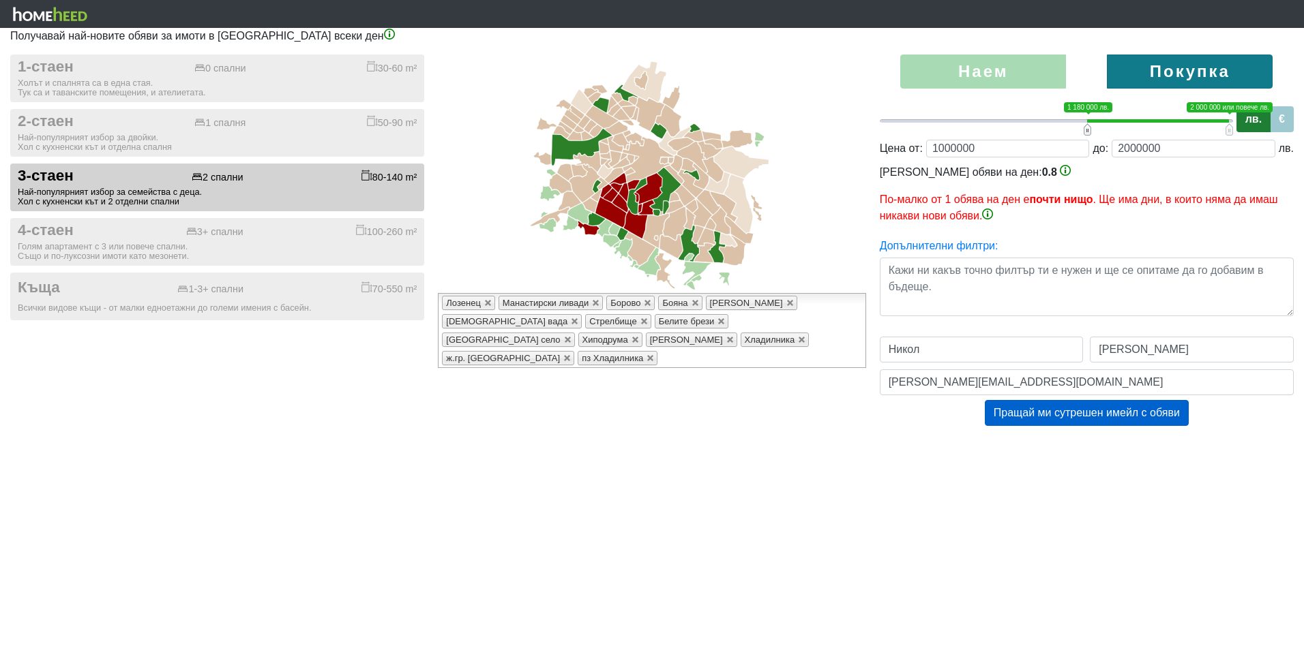
type input "980000;2000000"
type input "980000"
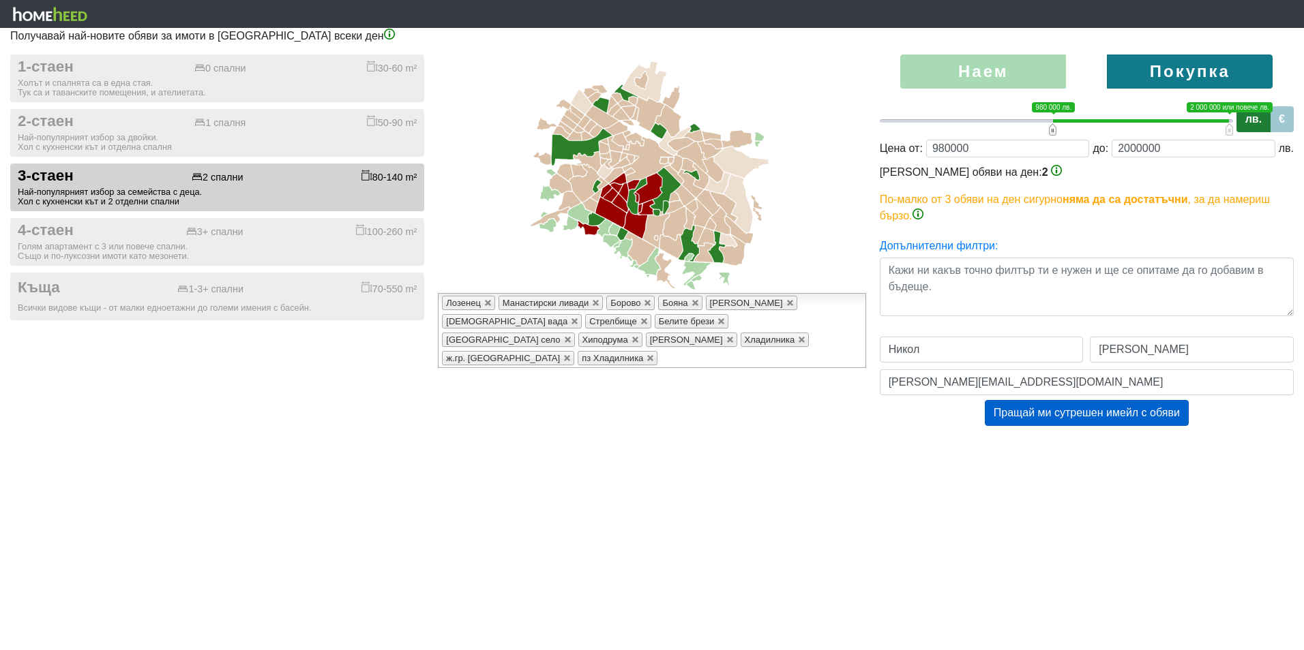
type input "960000;2000000"
type input "960000"
type input "940000;2000000"
type input "940000"
type input "920000;2000000"
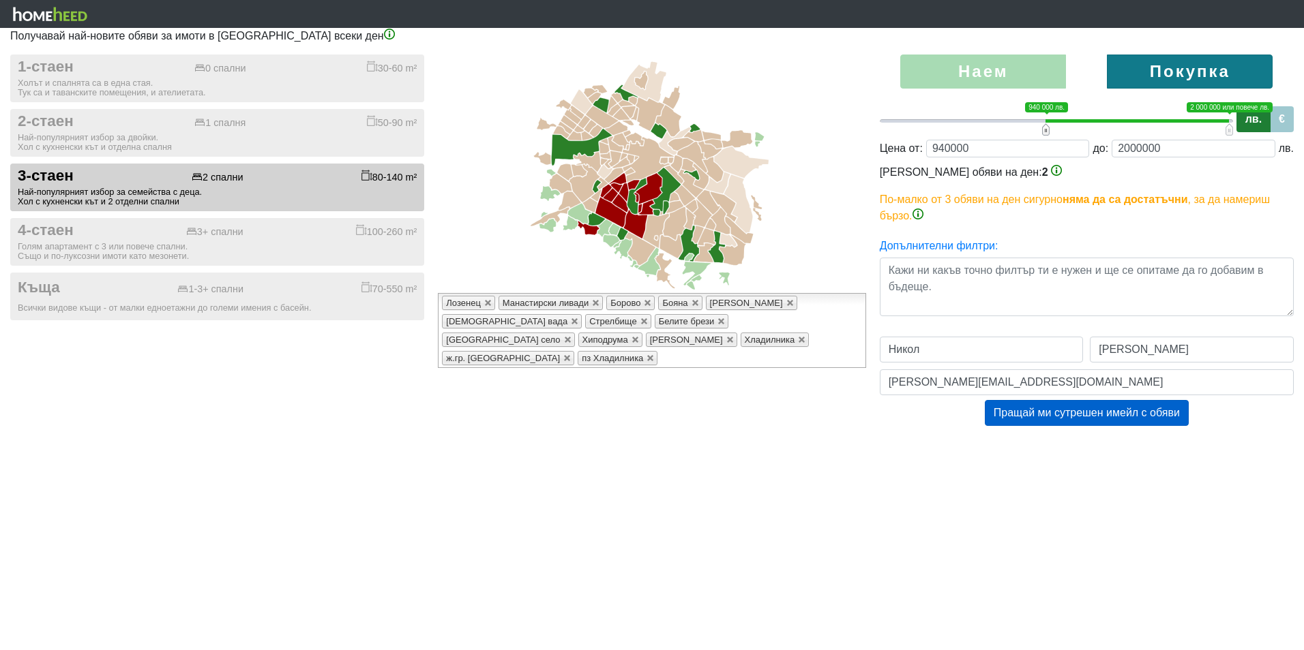
type input "920000"
type input "900000;2000000"
type input "900000"
type input "800000;2000000"
type input "800000"
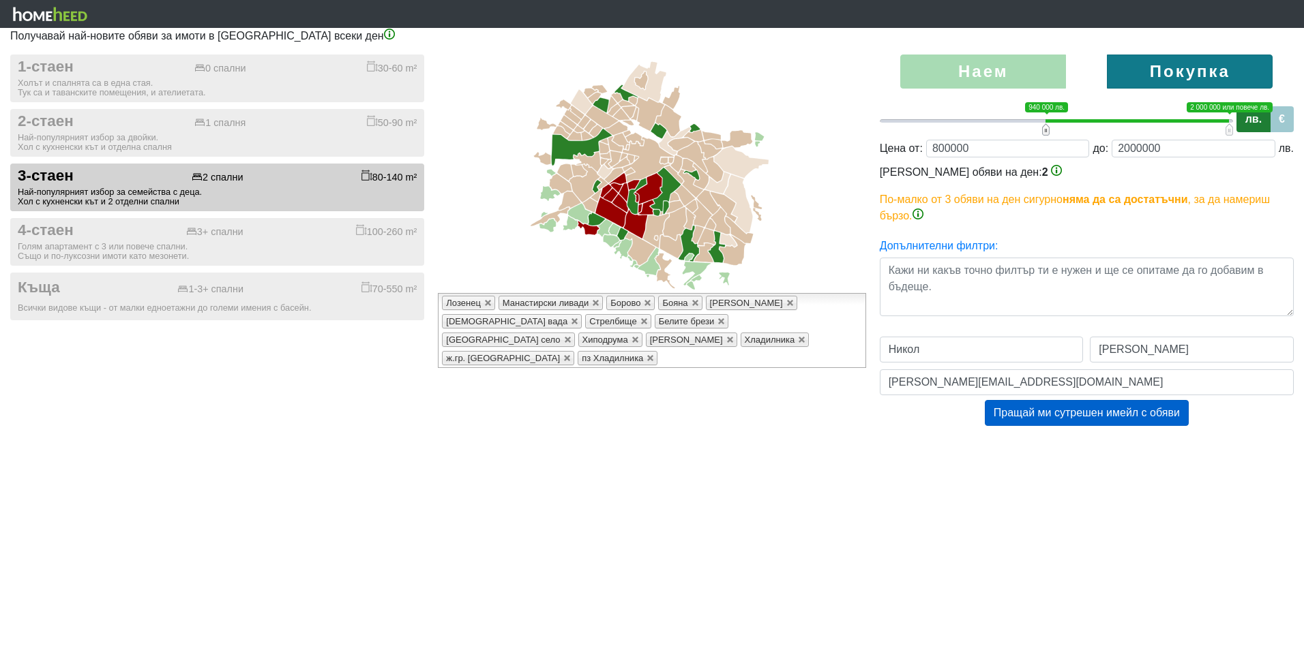
type input "640000;2000000"
type input "640000"
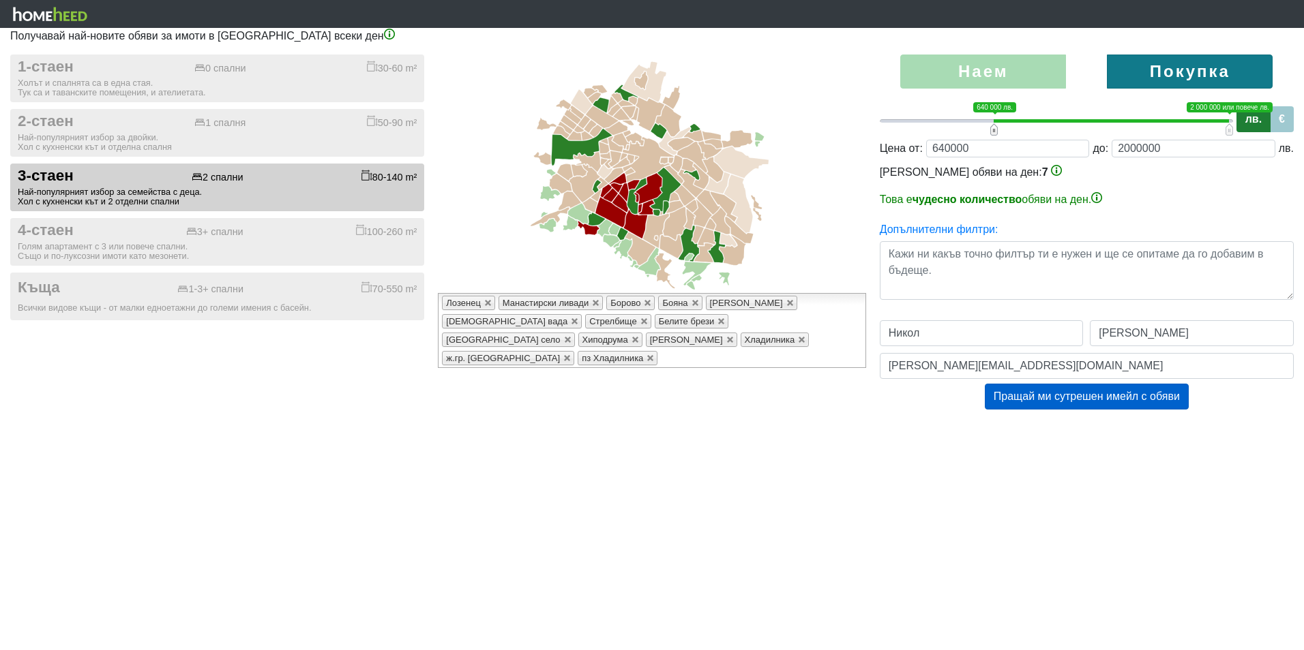
type input "460000;2000000"
type input "460000"
type input "300000;2000000"
type input "300000"
type input "160000;2000000"
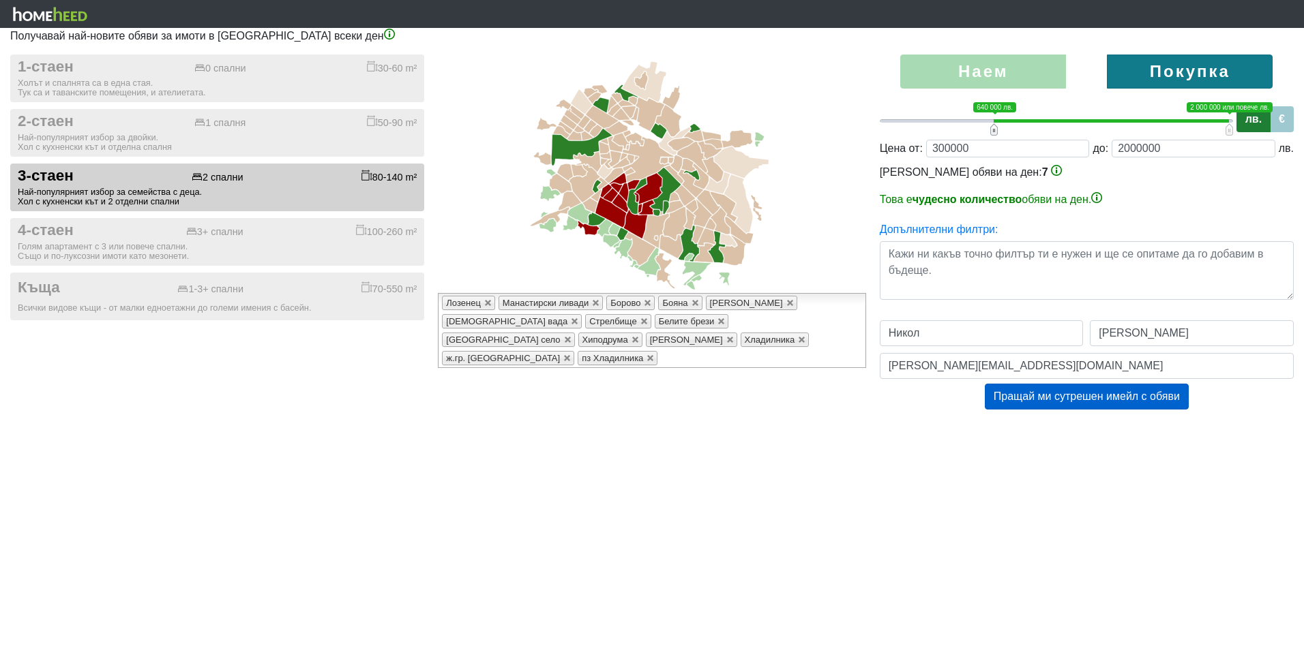
type input "160000"
type input "80000;2000000"
type input "80000"
type input "20000;2000000"
type input "20000"
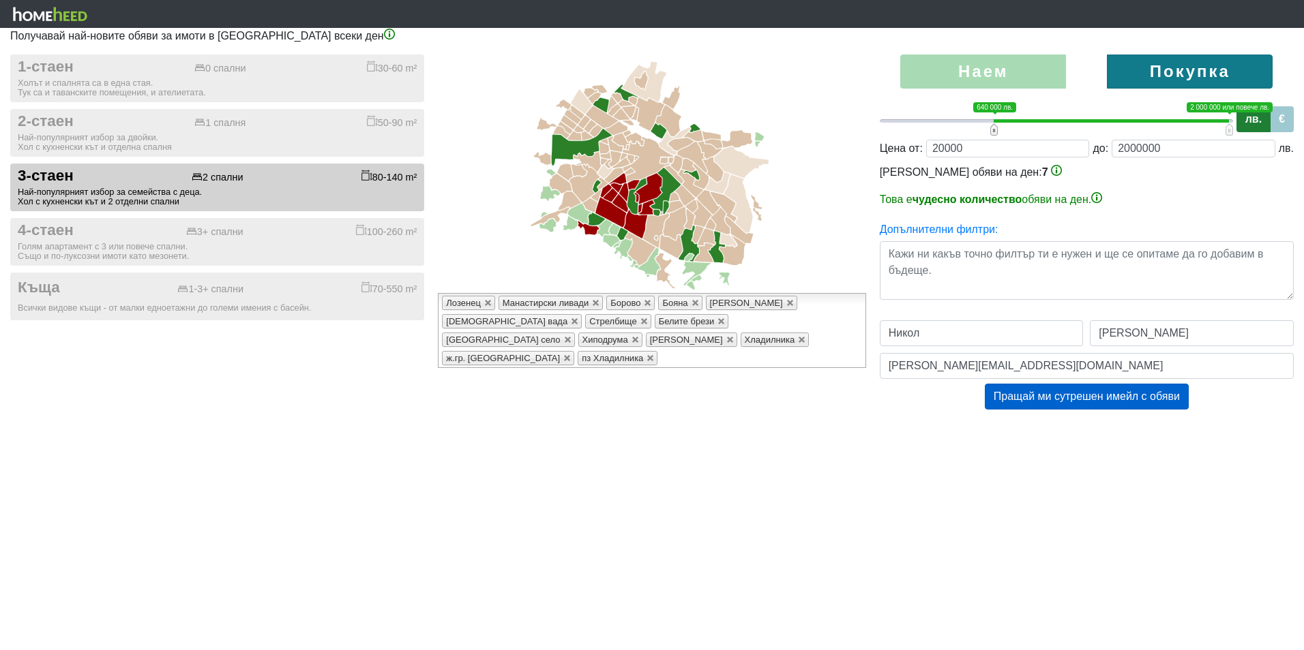
type input "0;2000000"
type input "0"
type input "20000;2000000"
type input "20000"
type input "160000;2000000"
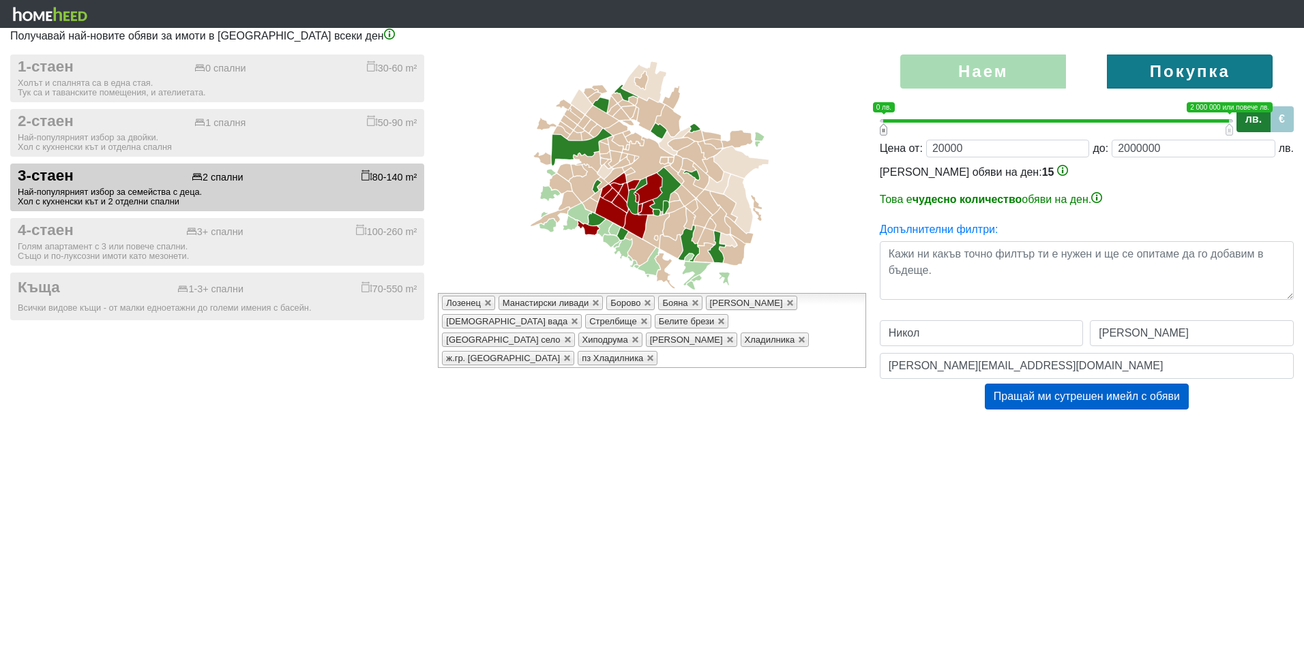
type input "160000"
type input "340000;2000000"
type input "340000"
type input "460000;2000000"
type input "460000"
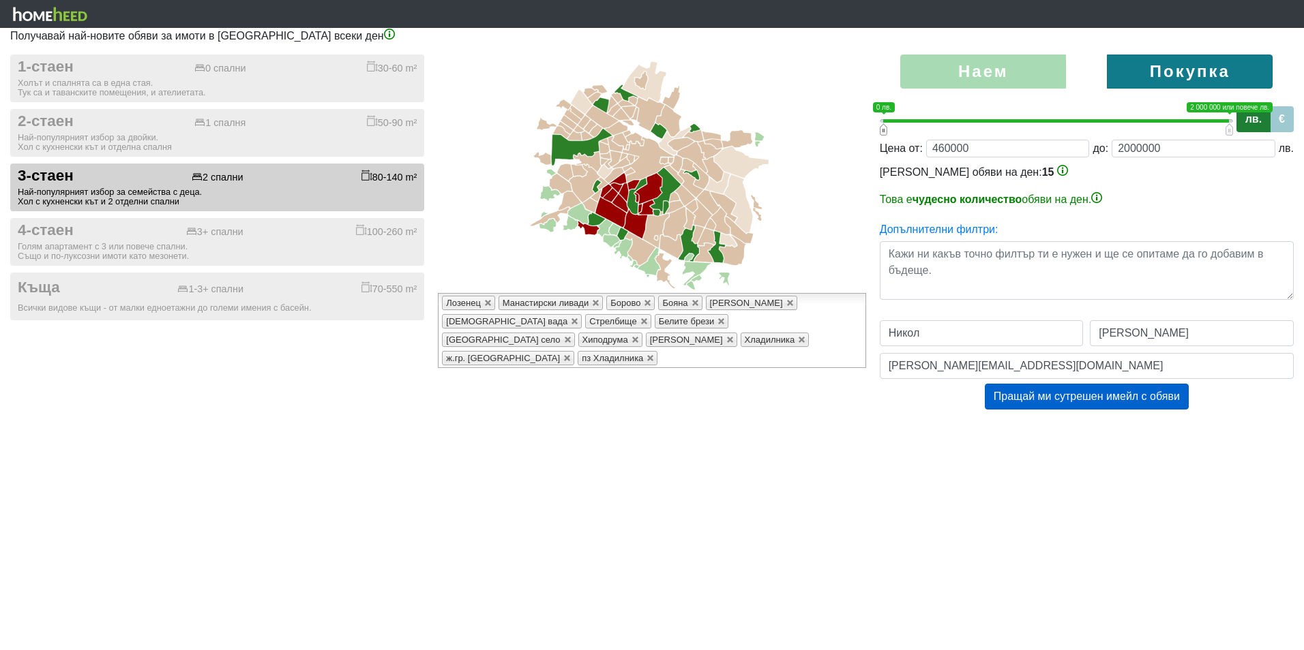
type input "520000;2000000"
type input "520000"
type input "540000;2000000"
type input "540000"
type input "580000;2000000"
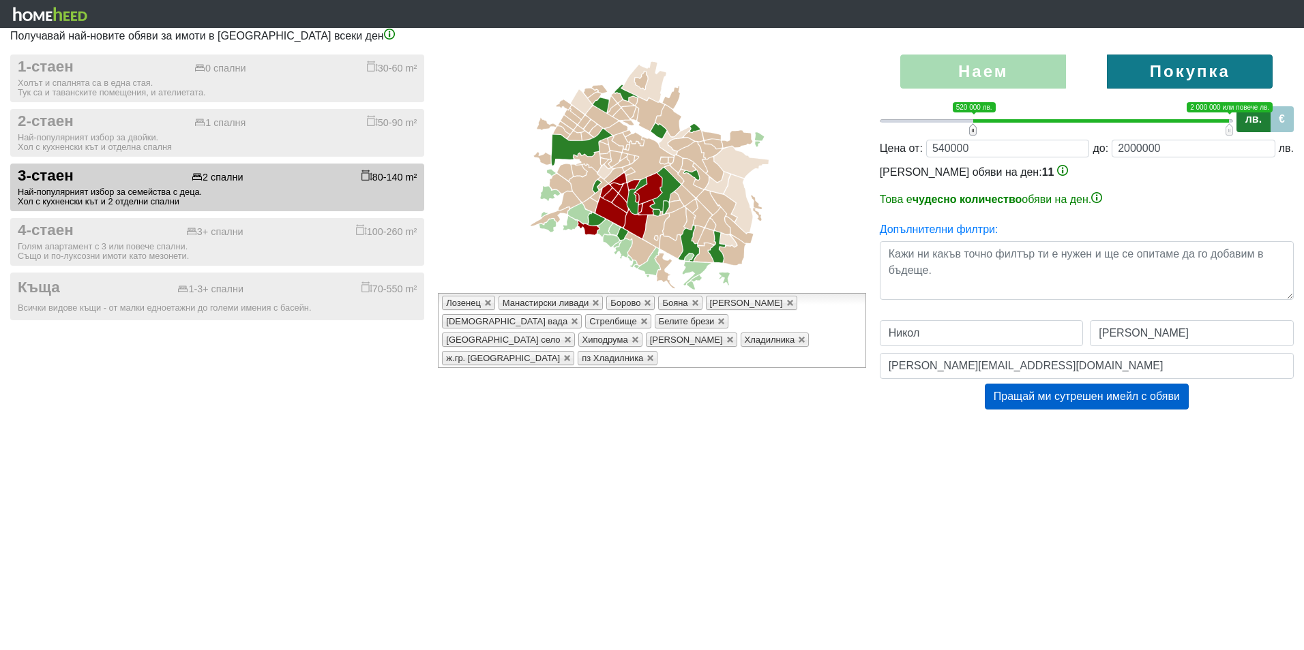
type input "580000"
type input "640000;2000000"
type input "640000"
type input "740000;2000000"
type input "740000"
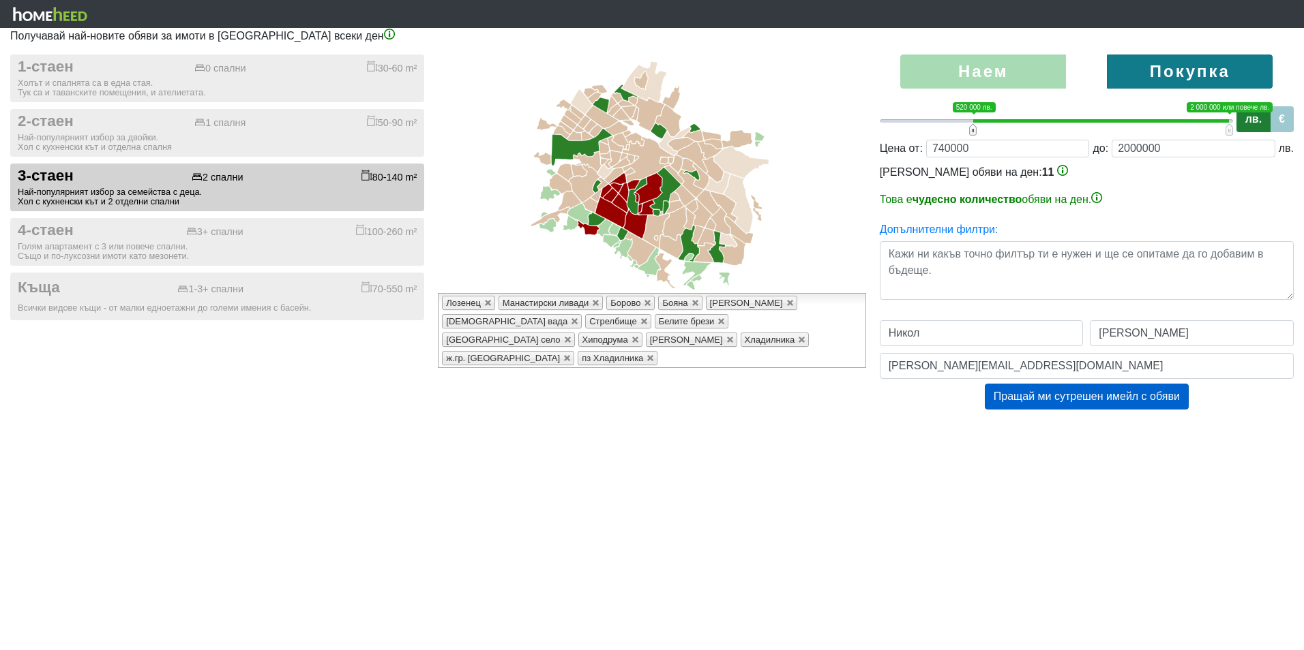
type input "840000;2000000"
type input "840000"
type input "880000;2000000"
type input "880000"
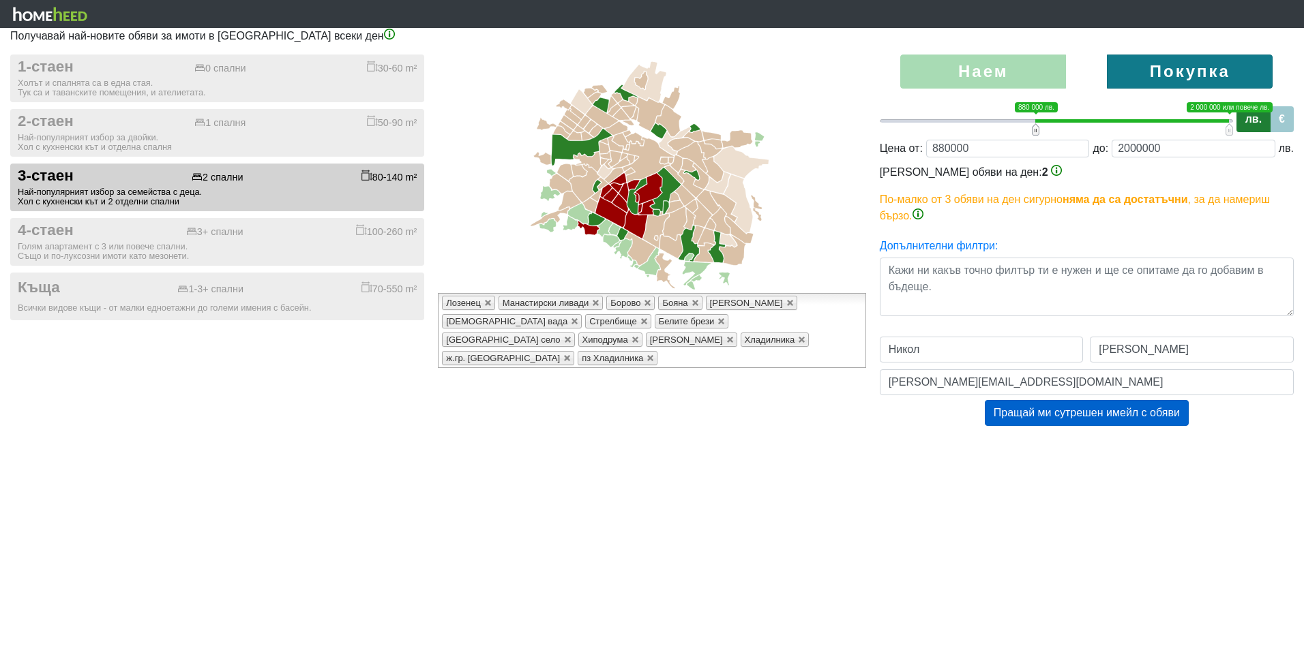
type input "900000;2000000"
type input "900000"
type input "920000;2000000"
type input "920000"
type input "940000;2000000"
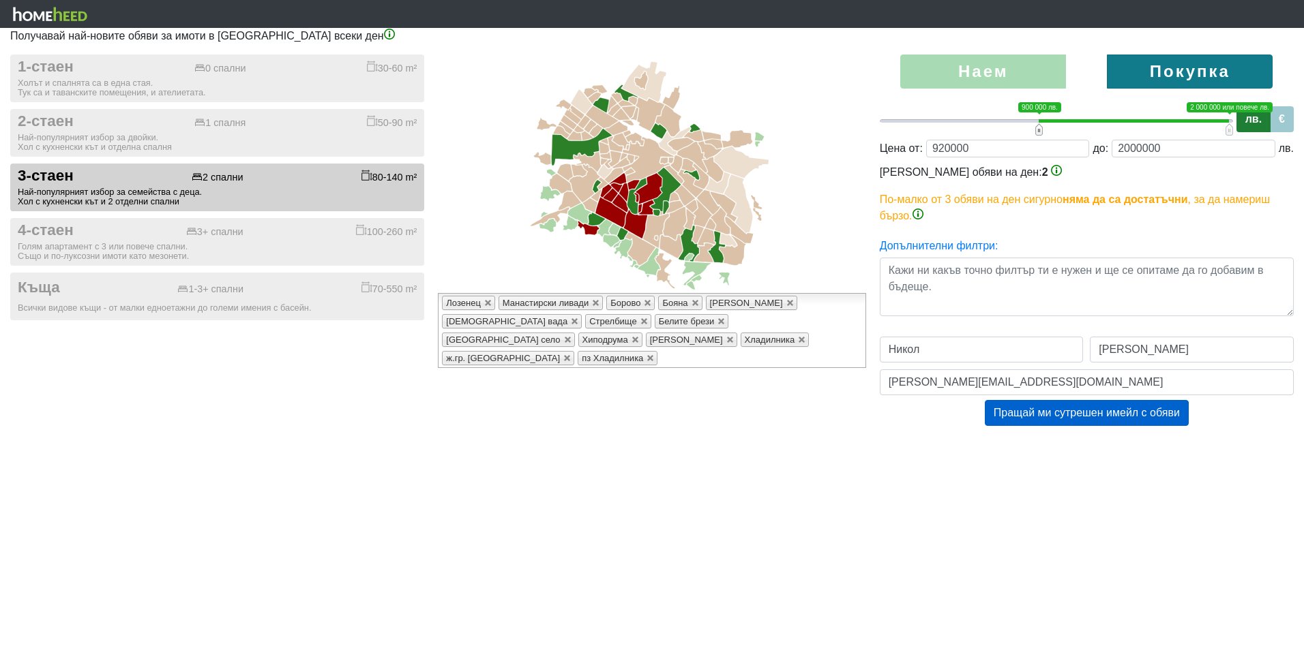
type input "940000"
type input "960000;2000000"
type input "960000"
type input "980000;2000000"
type input "980000"
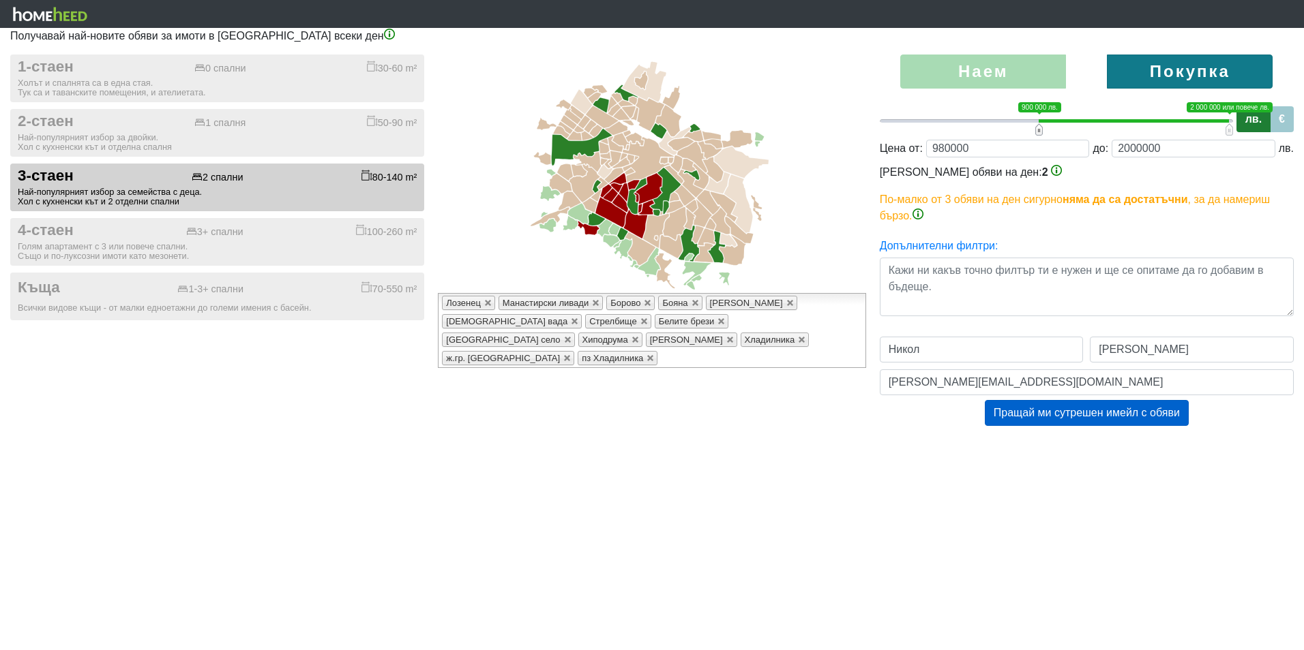
type input "1000000;2000000"
type input "1000000"
type input "980000;2000000"
type input "980000"
type input "960000;2000000"
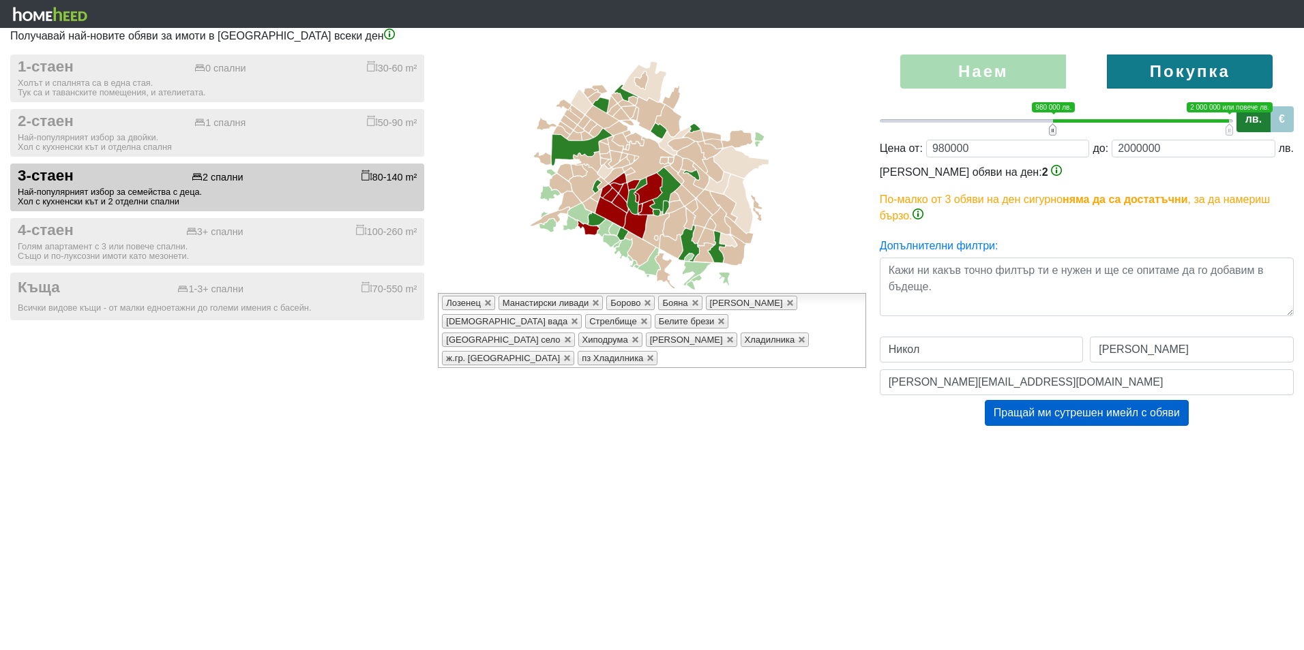
type input "960000"
type input "980000;2000000"
type input "980000"
type input "960000;2000000"
type input "960000"
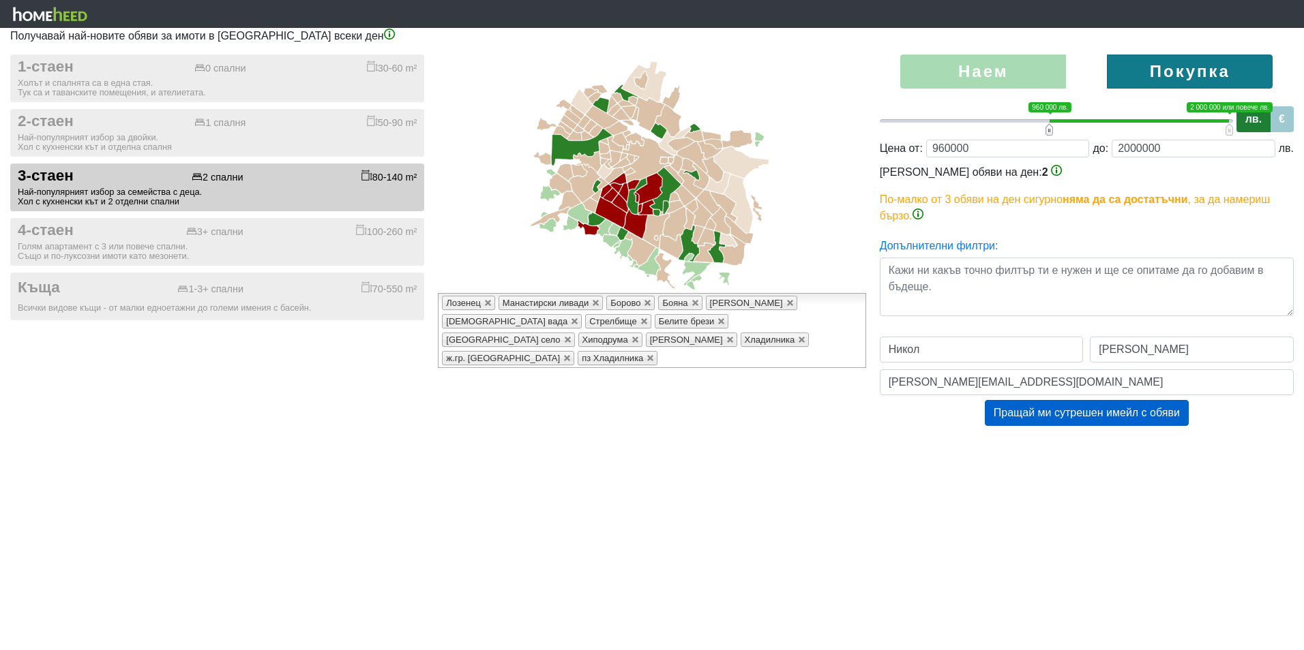
type input "940000;2000000"
type input "940000"
type input "920000;2000000"
type input "920000"
type input "900000;2000000"
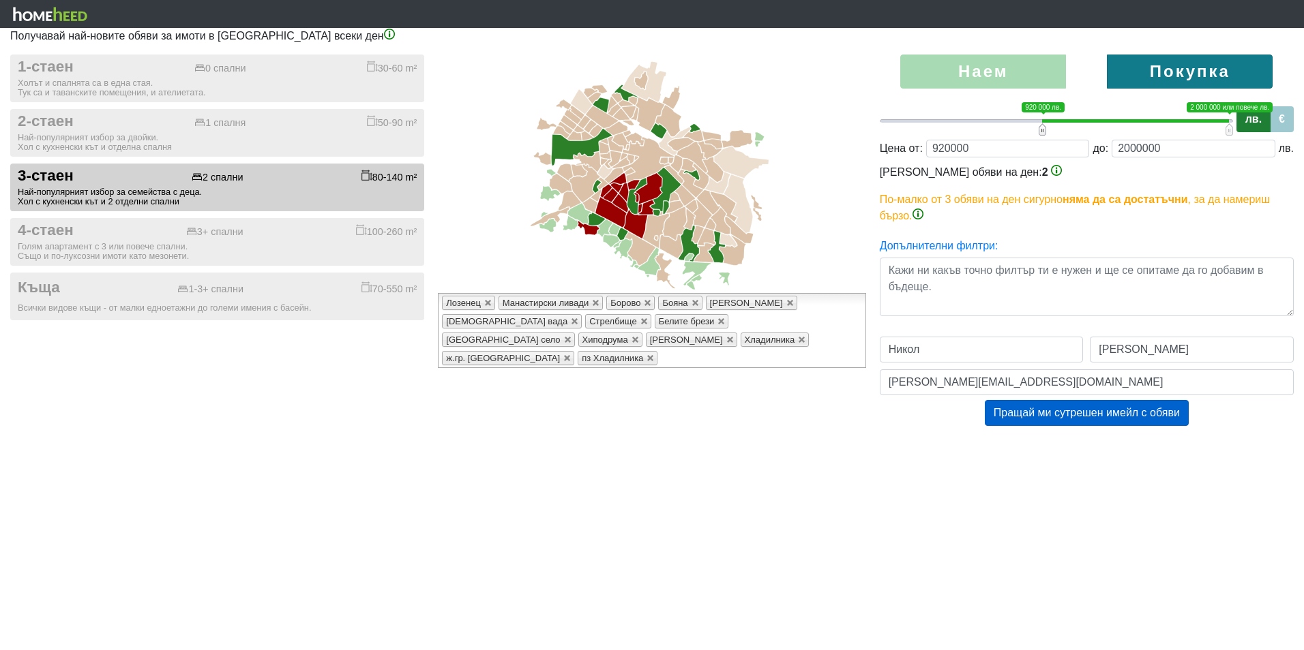
type input "900000"
type input "880000;2000000"
type input "880000"
type input "860000;2000000"
type input "860000"
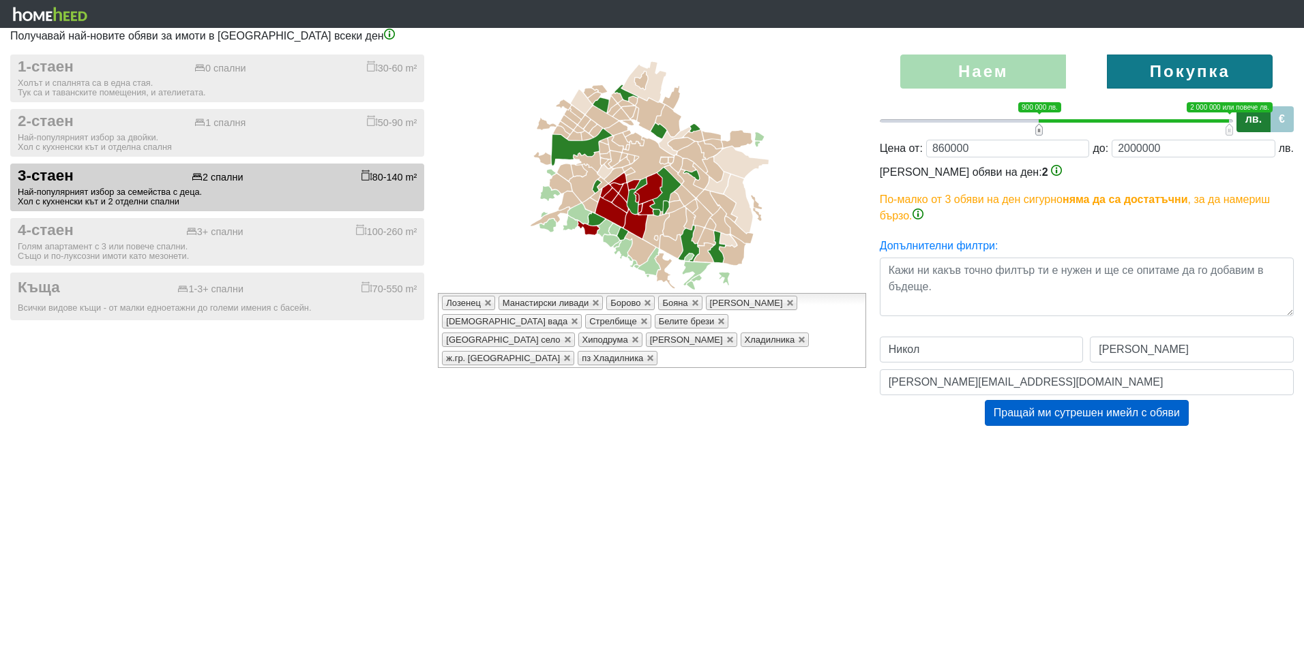
type input "840000;2000000"
type input "840000"
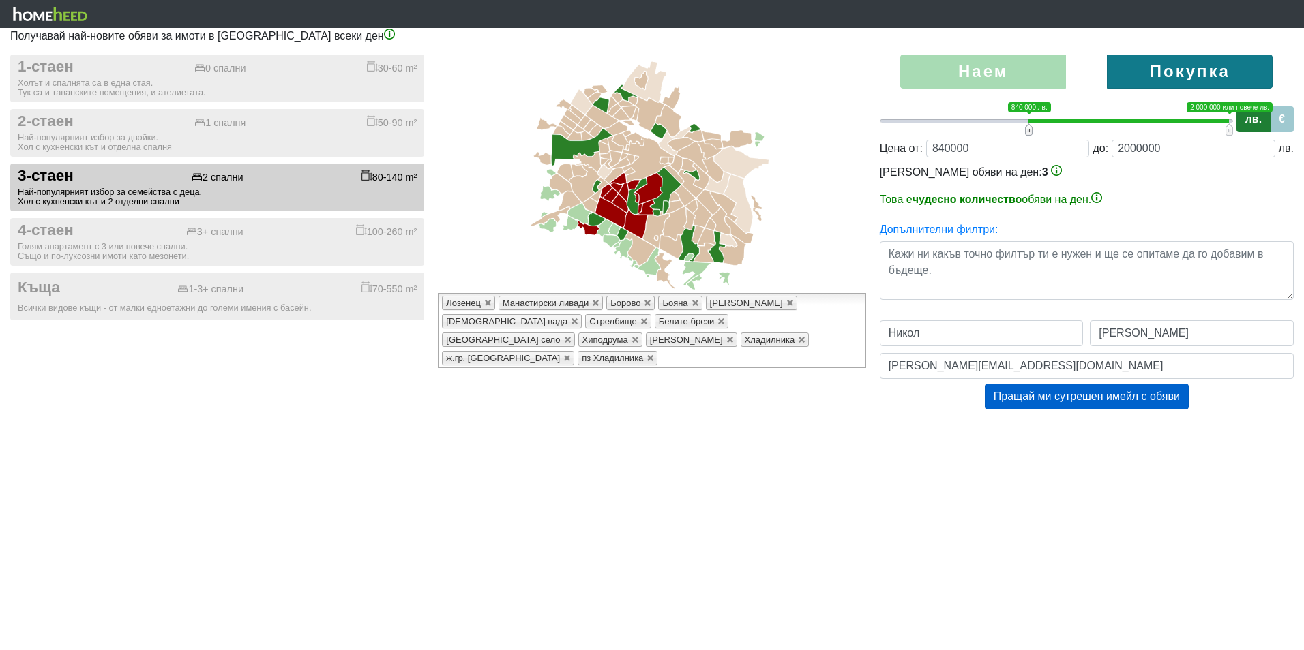
type input "820000;2000000"
type input "820000"
type input "800000;2000000"
type input "800000"
type input "780000;2000000"
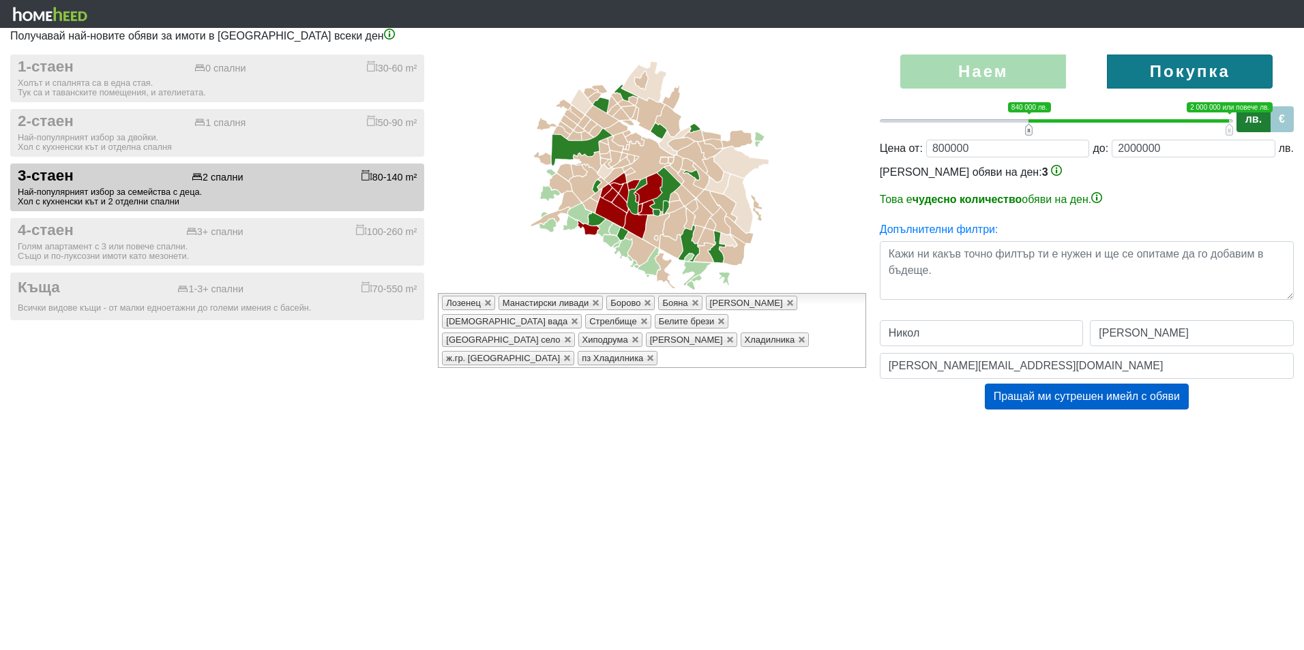
type input "780000"
type input "760000;2000000"
type input "760000"
type input "740000;2000000"
type input "740000"
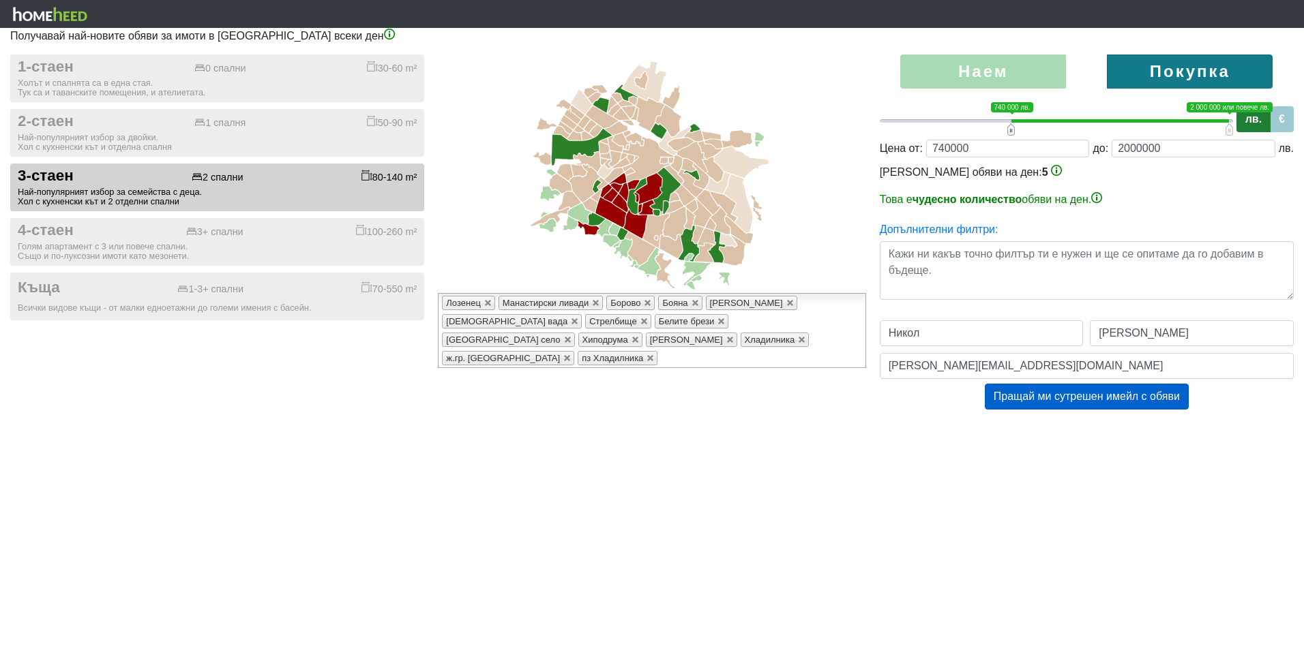
type input "720000;2000000"
type input "720000"
type input "700000;2000000"
drag, startPoint x: 880, startPoint y: 132, endPoint x: 964, endPoint y: 147, distance: 85.2
click at [964, 147] on div "Наем [GEOGRAPHIC_DATA] 0 1 520 000 лв. 2 000 000 или повече лв. 520 000 лв. — 2…" at bounding box center [1086, 246] width 434 height 383
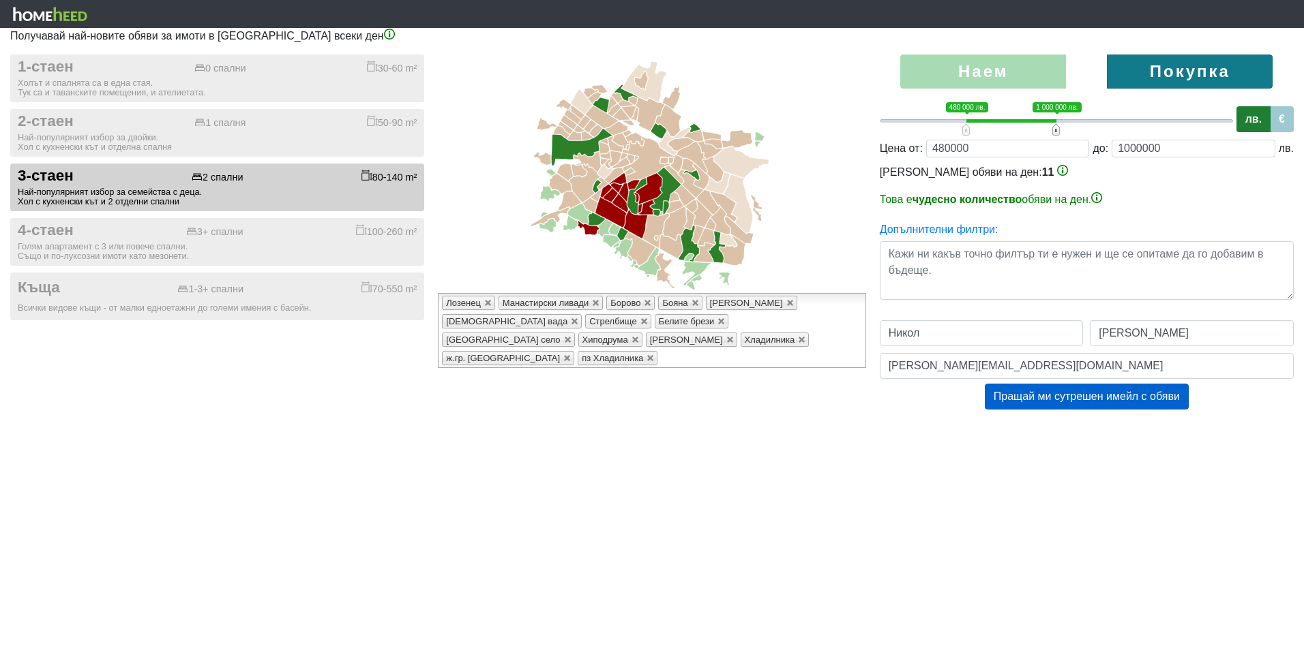
drag, startPoint x: 1232, startPoint y: 132, endPoint x: 1059, endPoint y: 143, distance: 173.5
click at [1059, 143] on div "Наем [GEOGRAPHIC_DATA] 0 1 480 000 лв. 1 000 000 лв. 480 000 лв. — 1 000 000 лв…" at bounding box center [1086, 246] width 434 height 383
drag, startPoint x: 964, startPoint y: 132, endPoint x: 715, endPoint y: 152, distance: 249.7
click at [715, 152] on div "1-стаен 0 спални 30-60 m² Холът и спалнята са в една стая. Тук са и таванските …" at bounding box center [652, 246] width 1304 height 383
drag, startPoint x: 908, startPoint y: 133, endPoint x: 929, endPoint y: 132, distance: 21.9
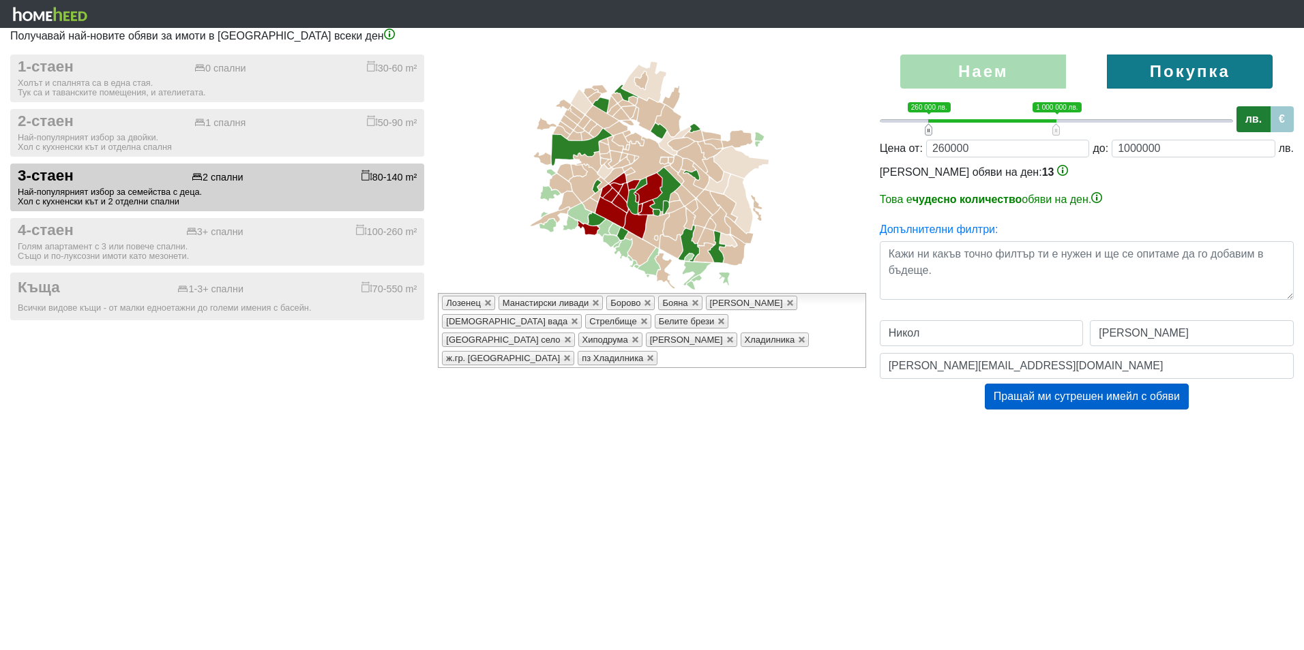
click at [929, 132] on span at bounding box center [929, 129] width 8 height 12
drag, startPoint x: 1058, startPoint y: 133, endPoint x: 988, endPoint y: 125, distance: 70.7
click at [988, 125] on span at bounding box center [987, 129] width 8 height 12
drag, startPoint x: 925, startPoint y: 133, endPoint x: 914, endPoint y: 134, distance: 11.0
click at [914, 134] on span at bounding box center [918, 129] width 8 height 12
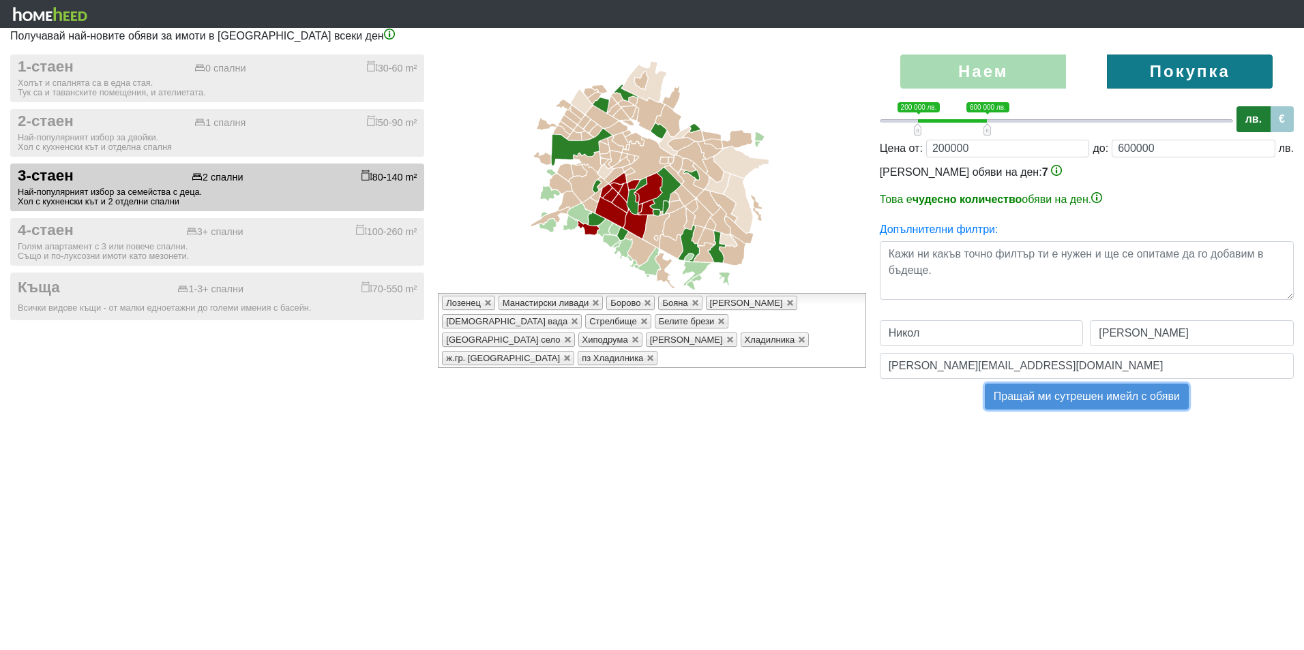
click at [1021, 395] on button "Пращай ми сутрешен имейл с обяви" at bounding box center [1087, 397] width 204 height 26
